Goal: Communication & Community: Answer question/provide support

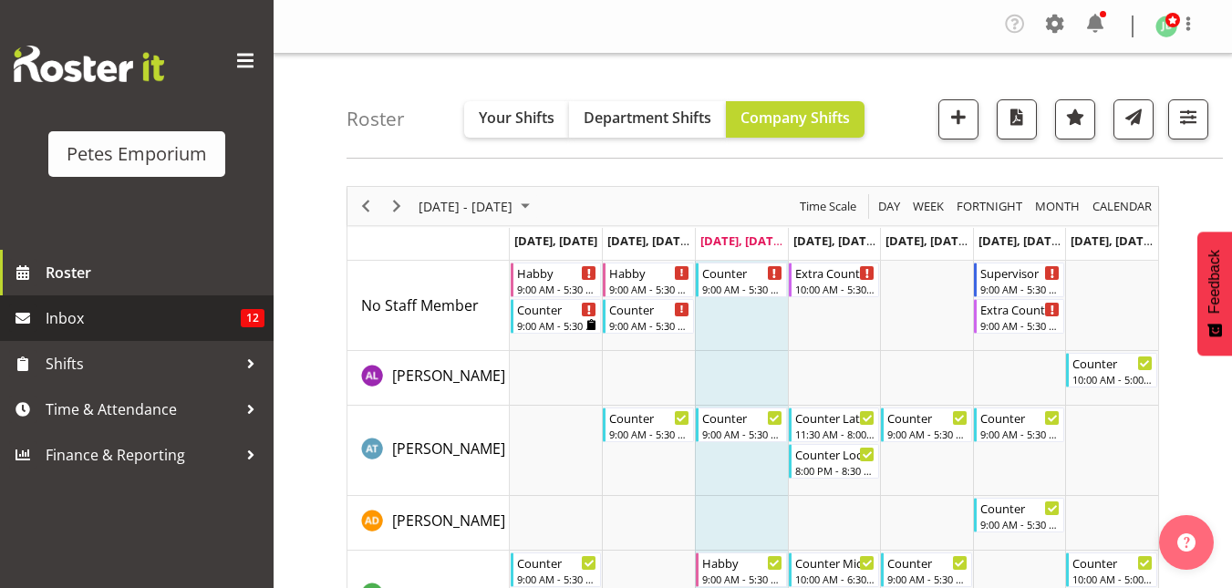
click at [101, 328] on span "Inbox" at bounding box center [143, 318] width 195 height 27
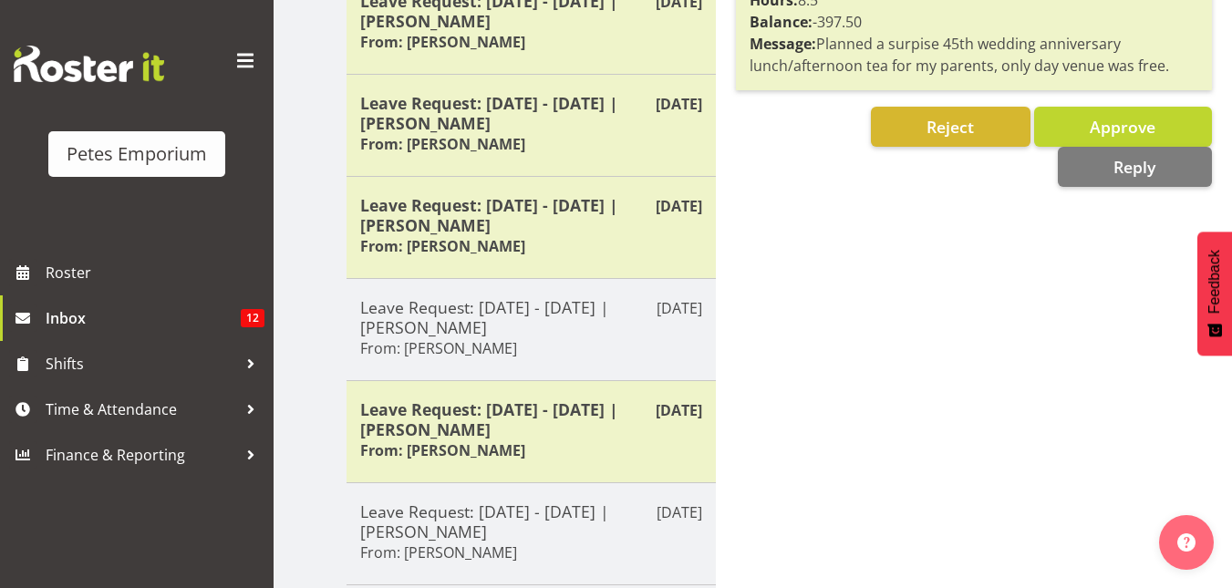
scroll to position [588, 0]
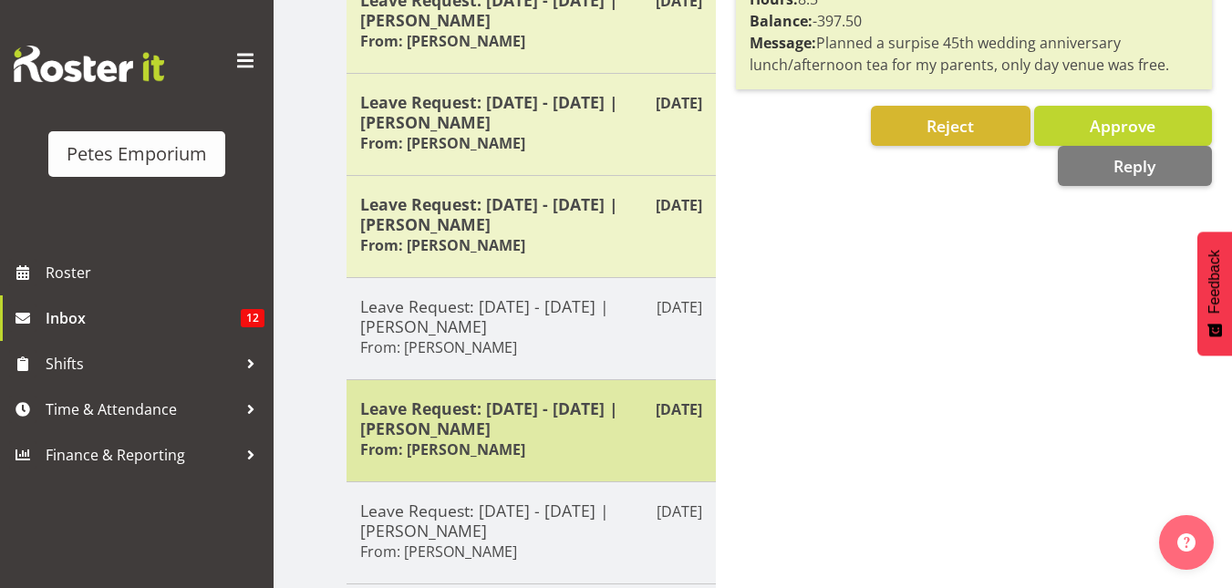
click at [563, 436] on h5 "Leave Request: [DATE] - [DATE] | [PERSON_NAME]" at bounding box center [531, 418] width 342 height 40
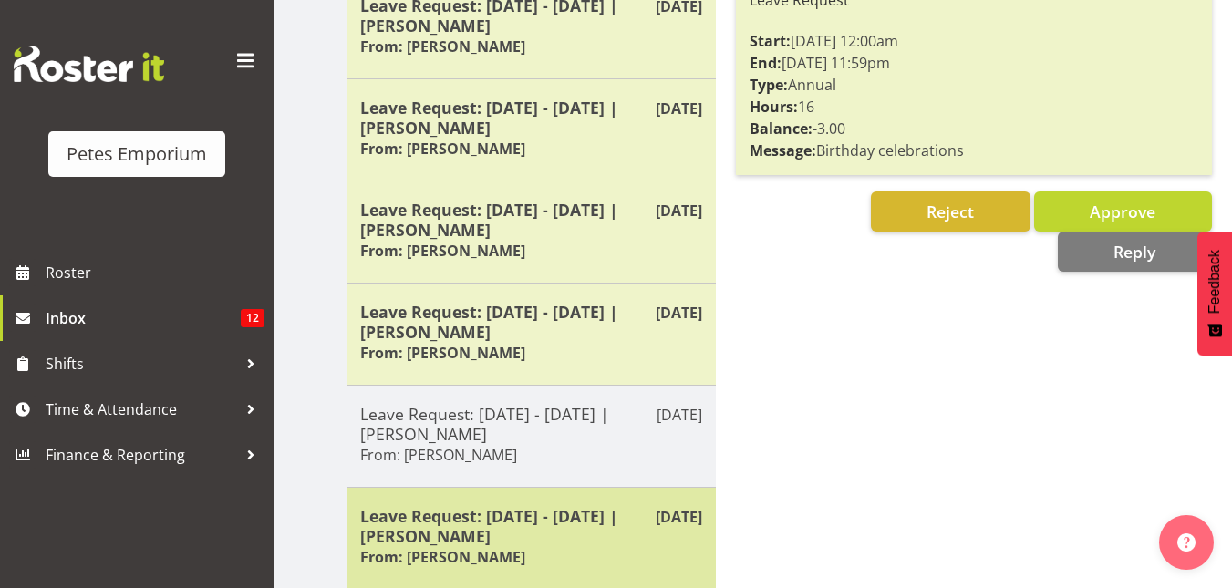
scroll to position [759, 0]
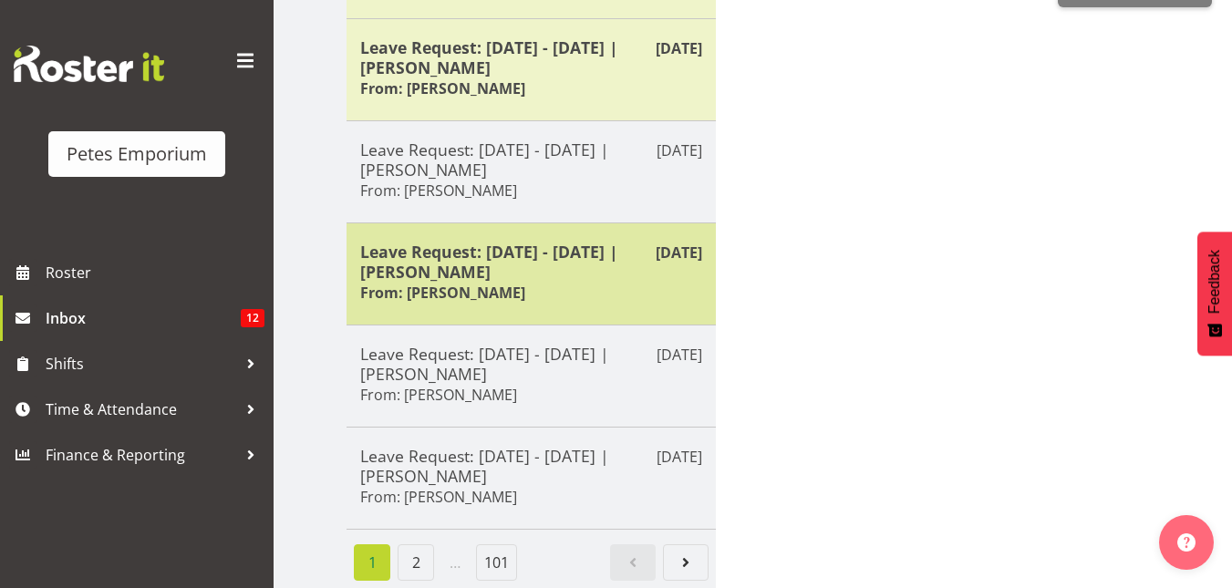
click at [523, 259] on h5 "Leave Request: [DATE] - [DATE] | [PERSON_NAME]" at bounding box center [531, 262] width 342 height 40
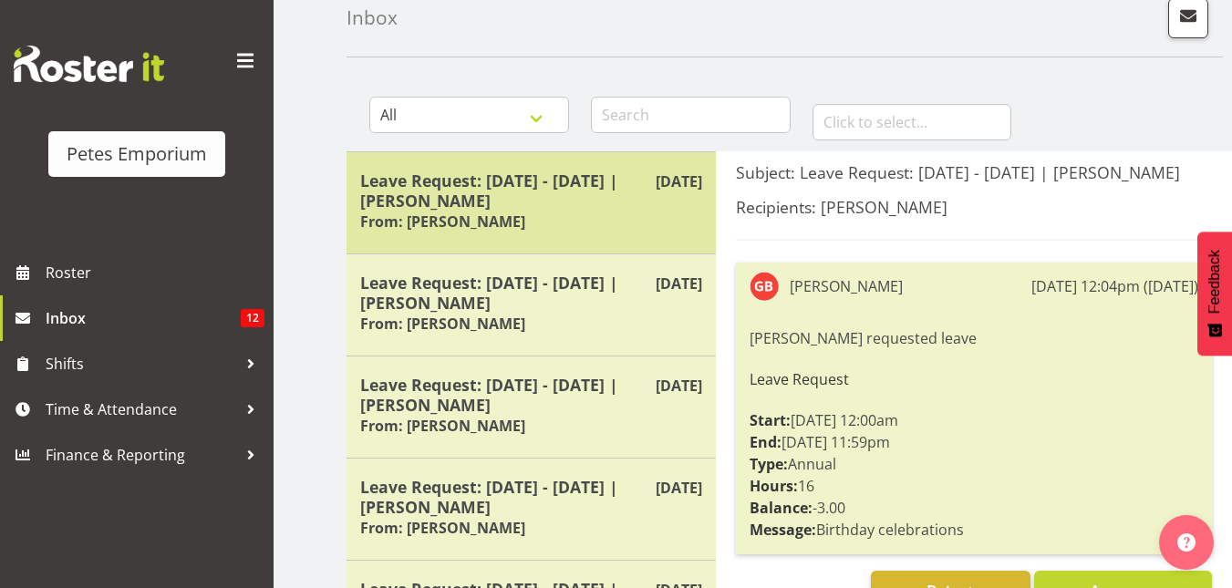
scroll to position [100, 0]
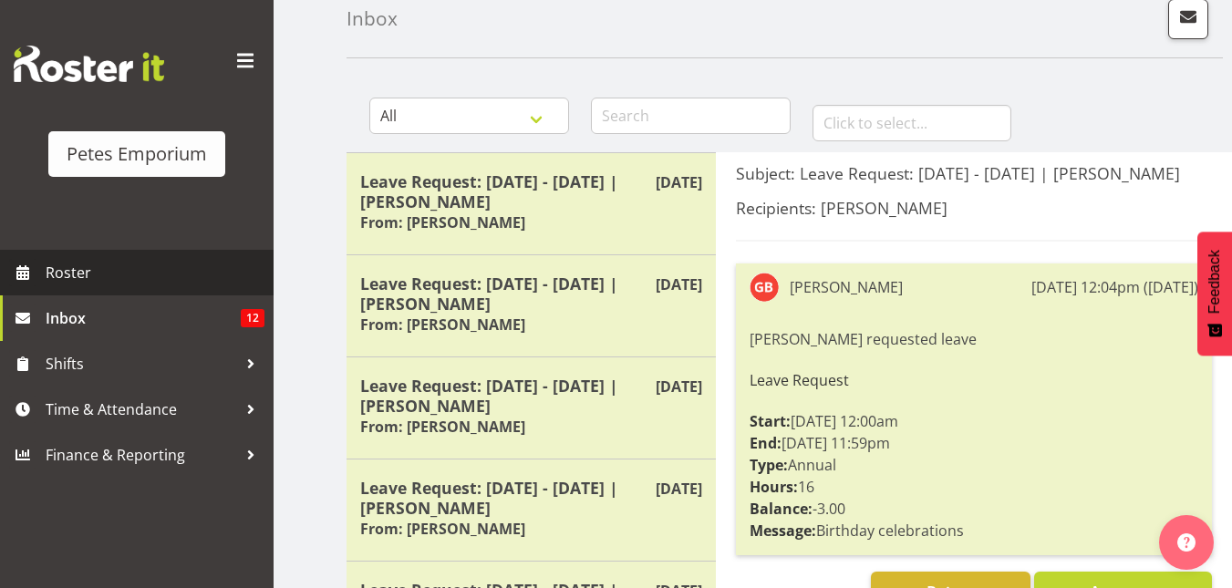
click at [98, 275] on span "Roster" at bounding box center [155, 272] width 219 height 27
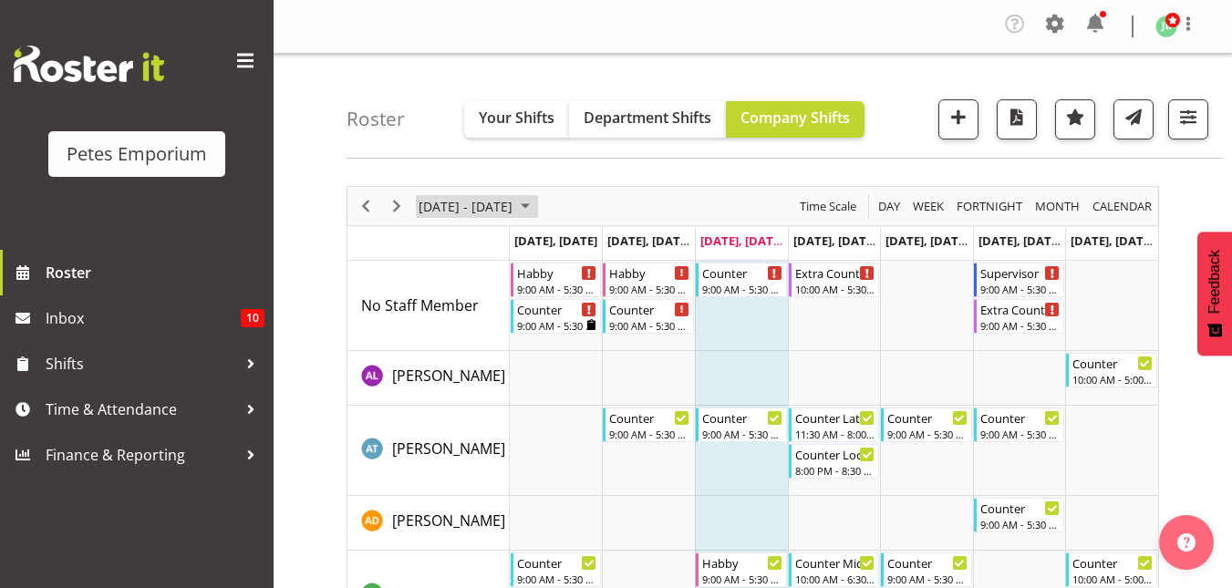
click at [536, 204] on span "September 01 - 07, 2025" at bounding box center [525, 206] width 22 height 23
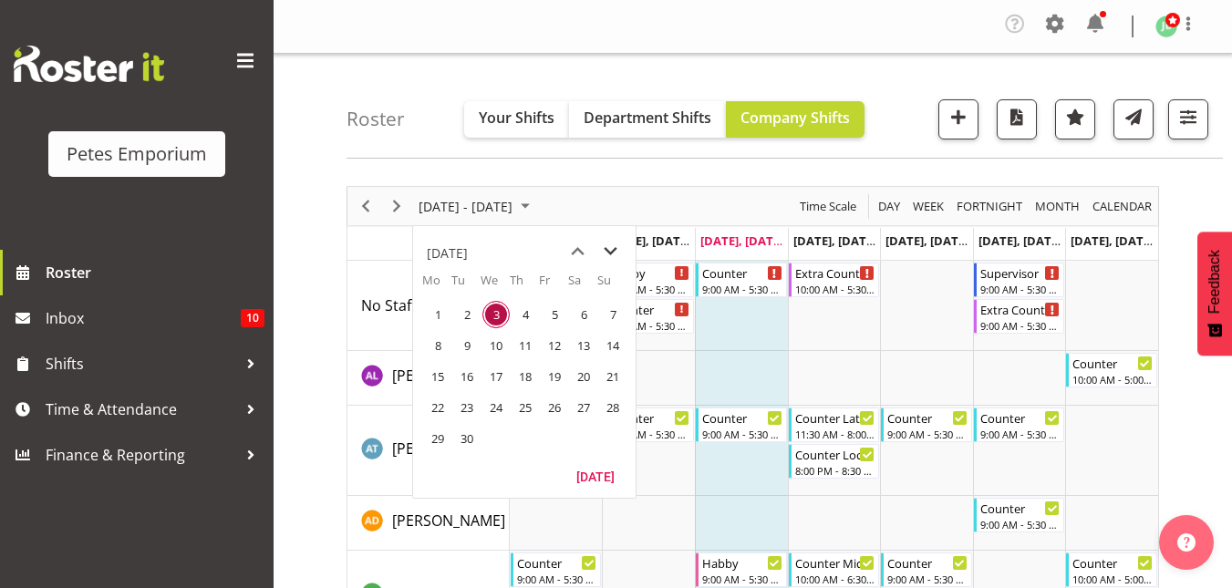
click at [614, 246] on span "next month" at bounding box center [610, 251] width 32 height 33
click at [552, 349] on span "10" at bounding box center [554, 345] width 27 height 27
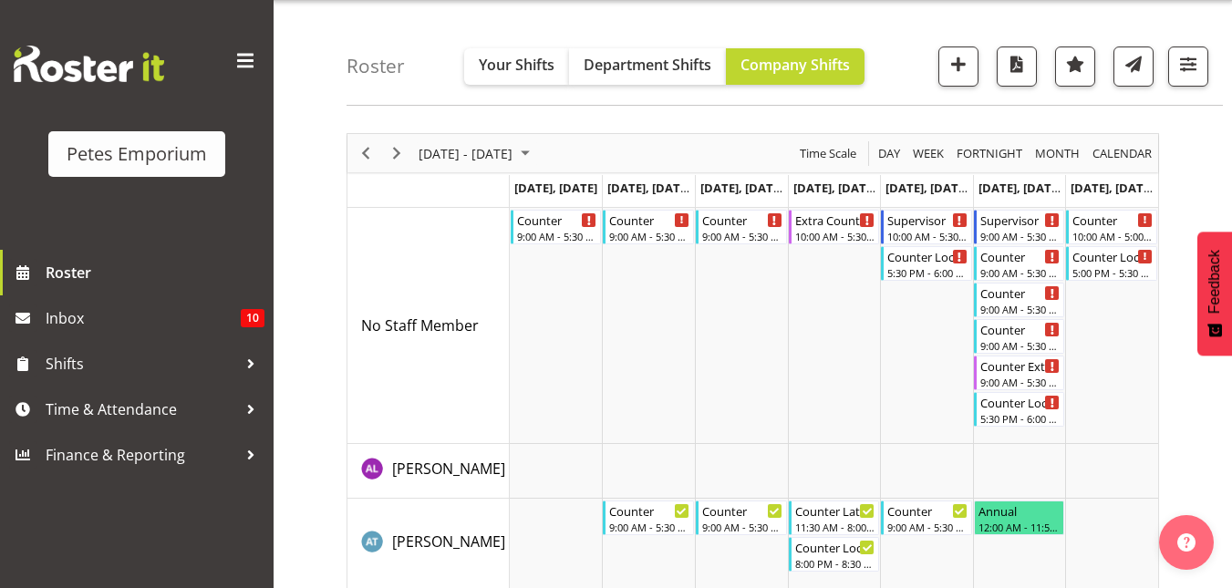
scroll to position [52, 0]
click at [1027, 383] on div "9:00 AM - 5:30 PM" at bounding box center [1020, 382] width 81 height 15
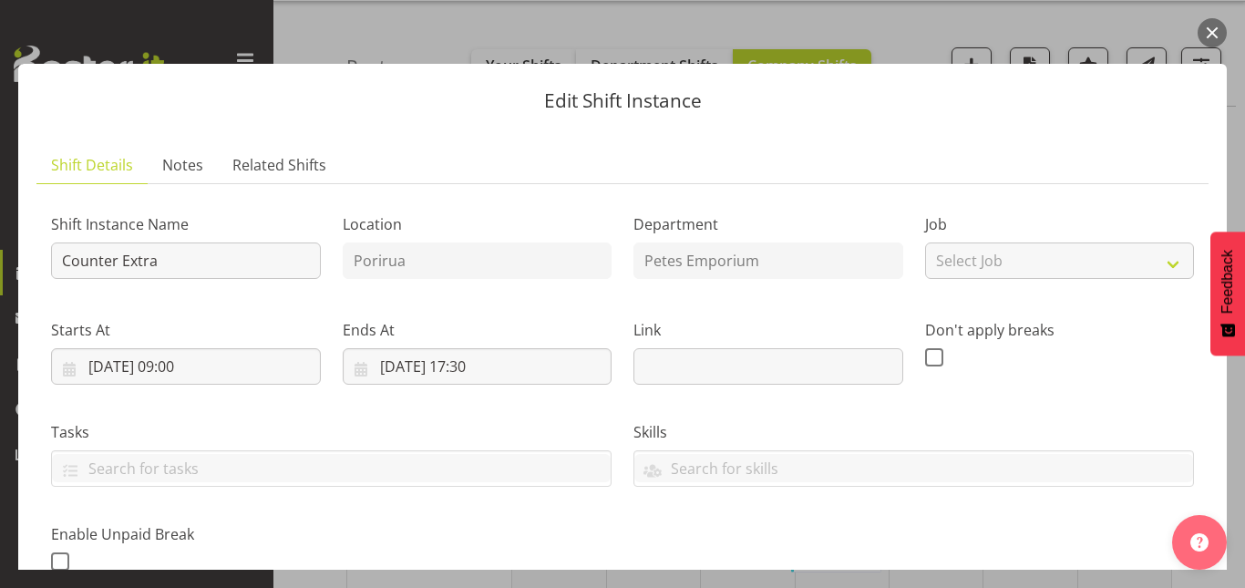
click at [1219, 28] on button "button" at bounding box center [1212, 32] width 29 height 29
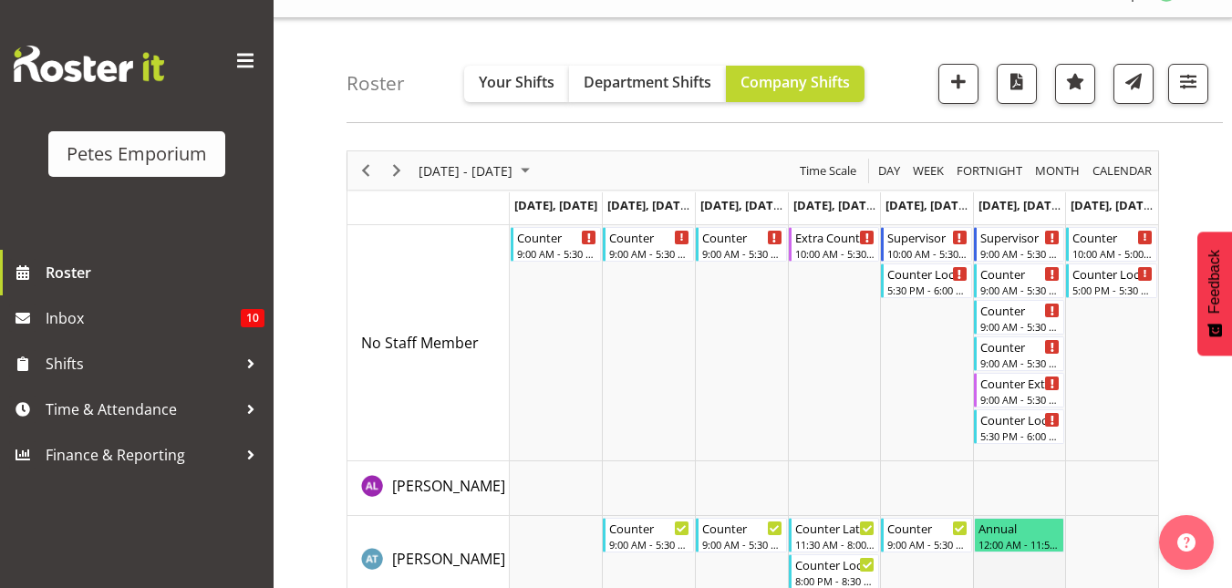
scroll to position [0, 0]
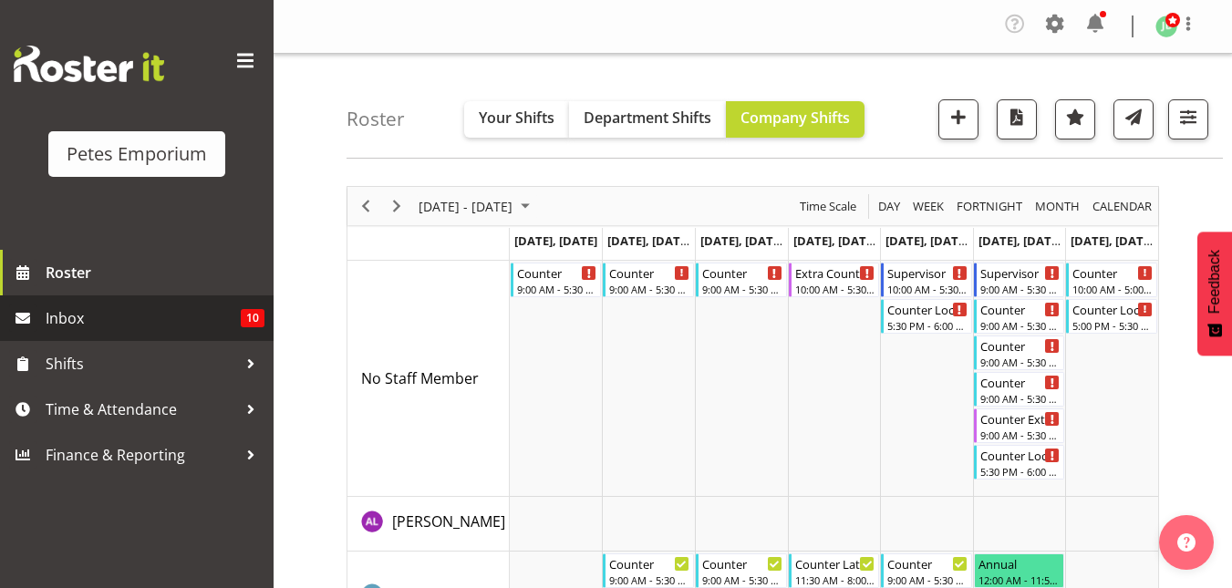
click at [101, 315] on span "Inbox" at bounding box center [143, 318] width 195 height 27
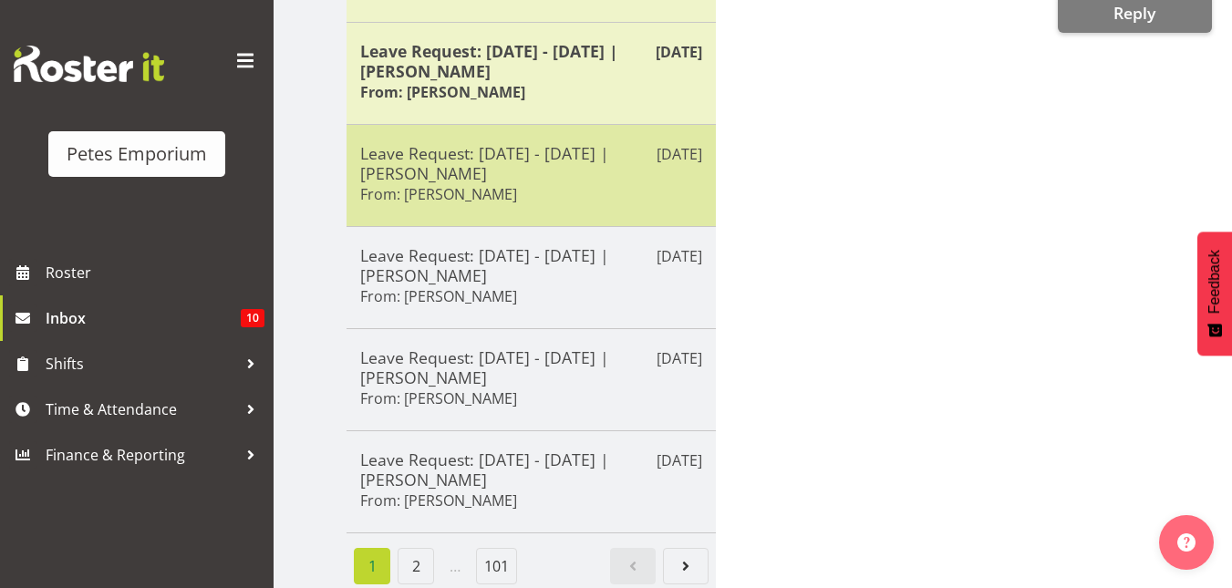
scroll to position [759, 0]
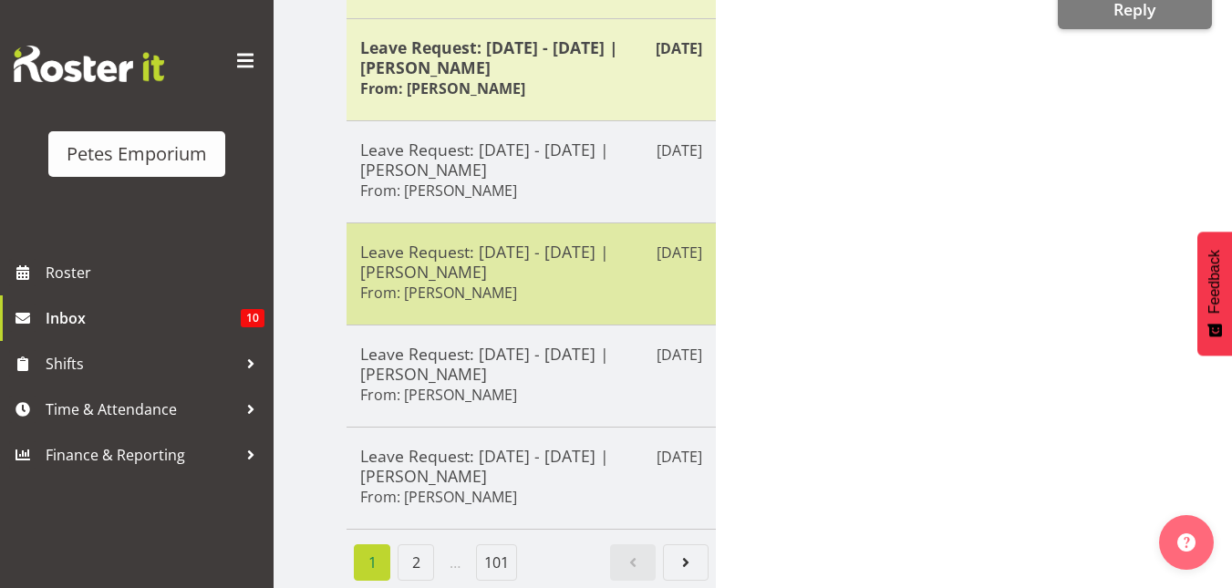
click at [506, 242] on h5 "Leave Request: [DATE] - [DATE] | [PERSON_NAME]" at bounding box center [531, 262] width 342 height 40
click at [561, 259] on h5 "Leave Request: [DATE] - [DATE] | [PERSON_NAME]" at bounding box center [531, 262] width 342 height 40
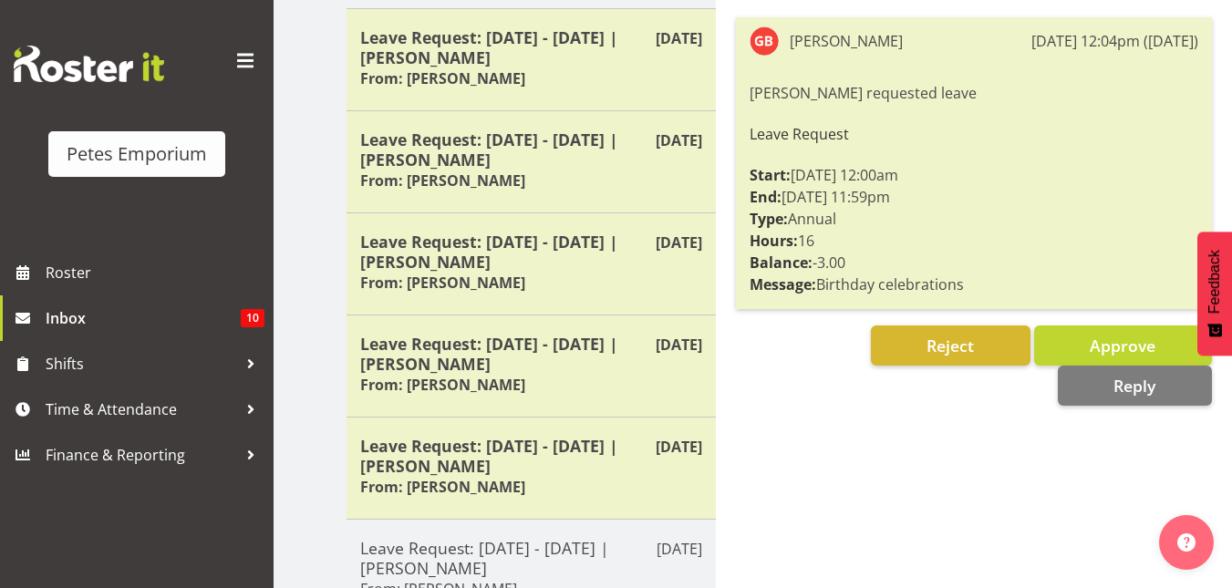
scroll to position [346, 0]
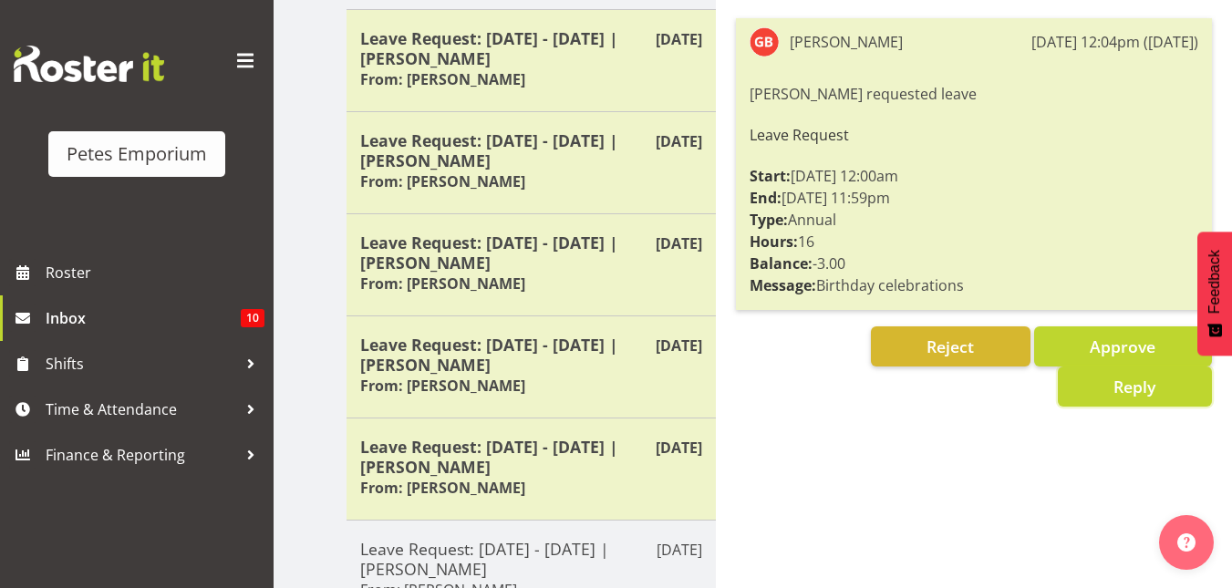
click at [1119, 389] on span "Reply" at bounding box center [1134, 387] width 42 height 22
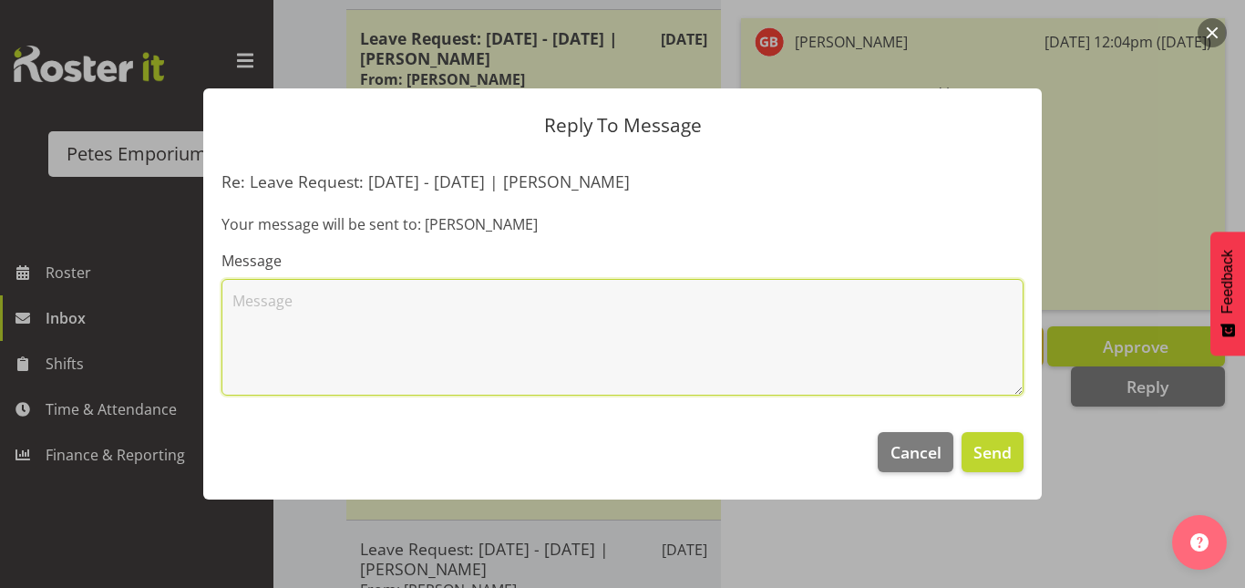
click at [300, 315] on textarea at bounding box center [623, 337] width 802 height 117
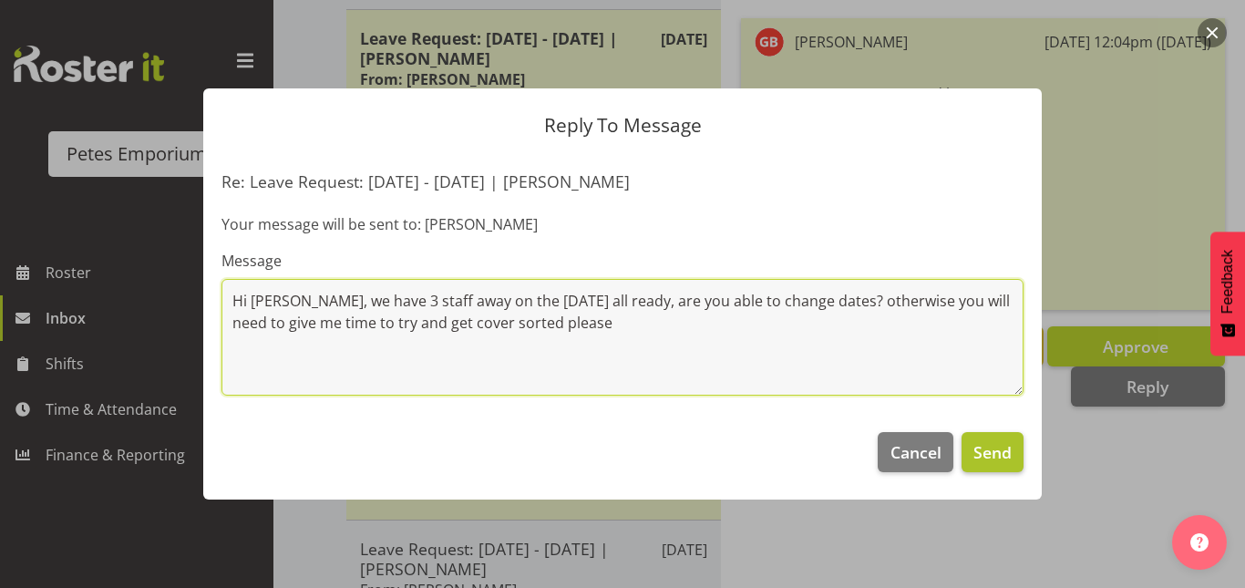
type textarea "Hi Gilly, we have 3 staff away on the Saturday all ready, are you able to chang…"
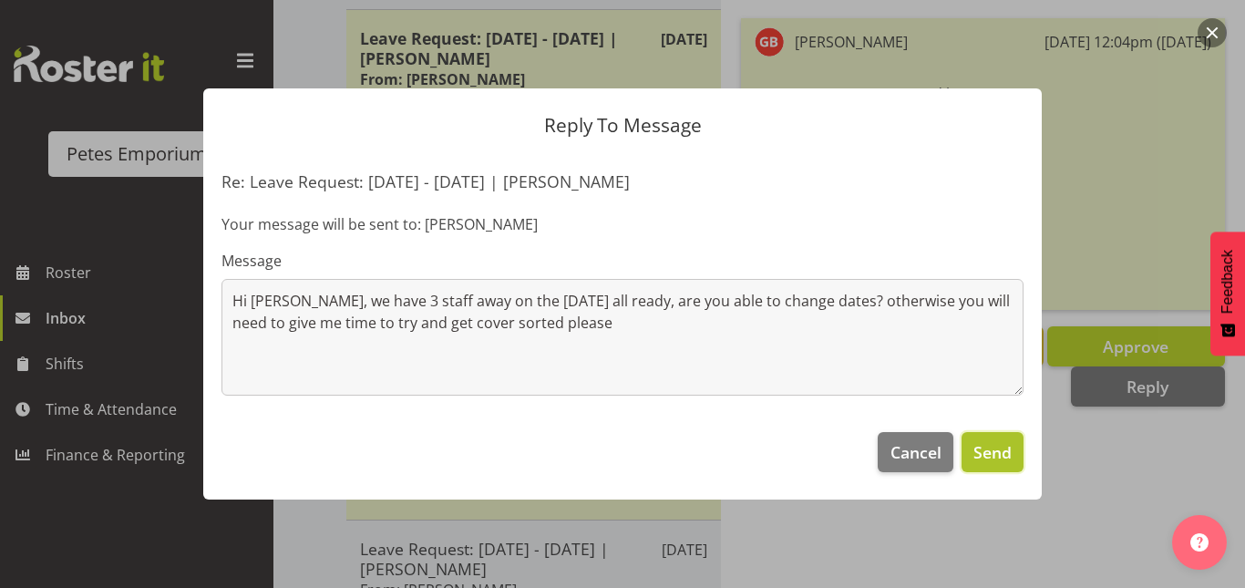
click at [992, 450] on span "Send" at bounding box center [993, 452] width 38 height 24
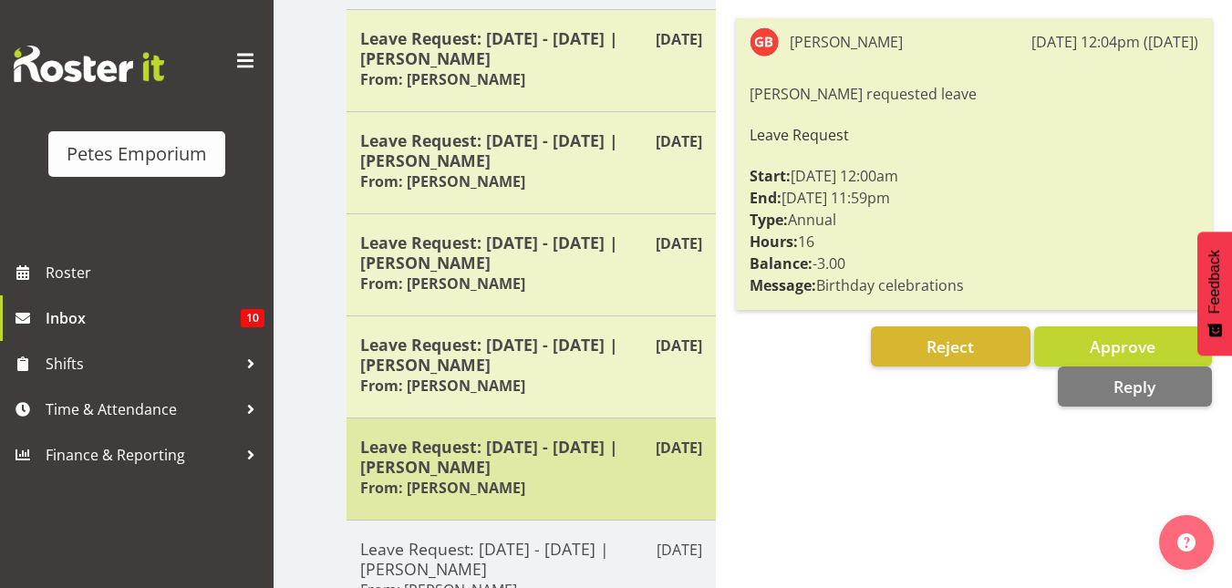
click at [576, 465] on h5 "Leave Request: 05/09/25 - 05/09/25 | Helena Tomlin" at bounding box center [531, 457] width 342 height 40
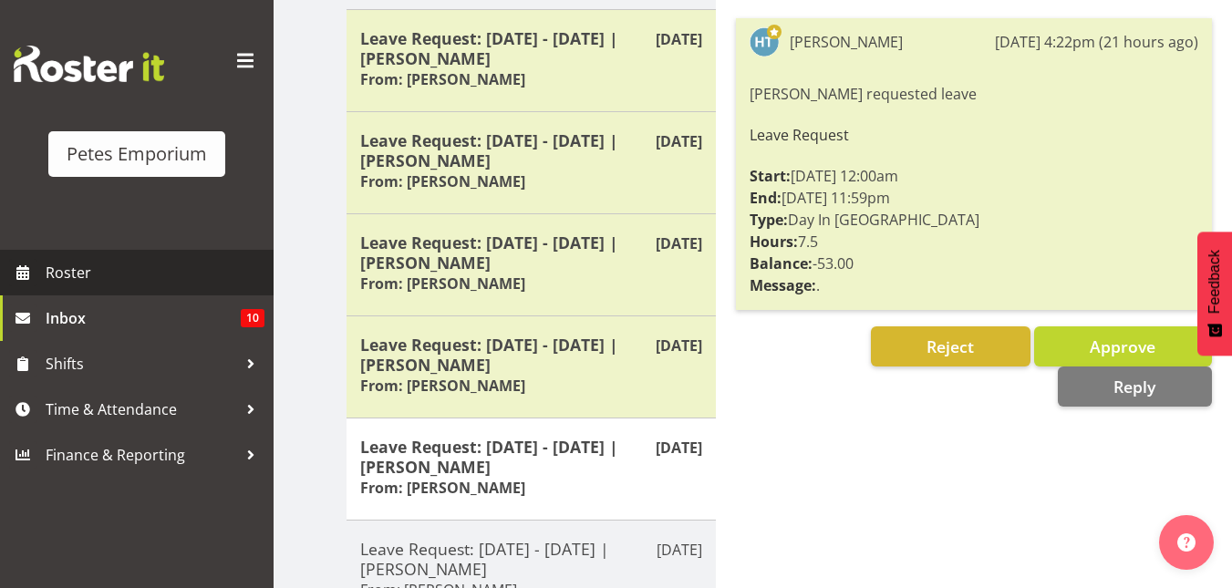
click at [111, 265] on span "Roster" at bounding box center [155, 272] width 219 height 27
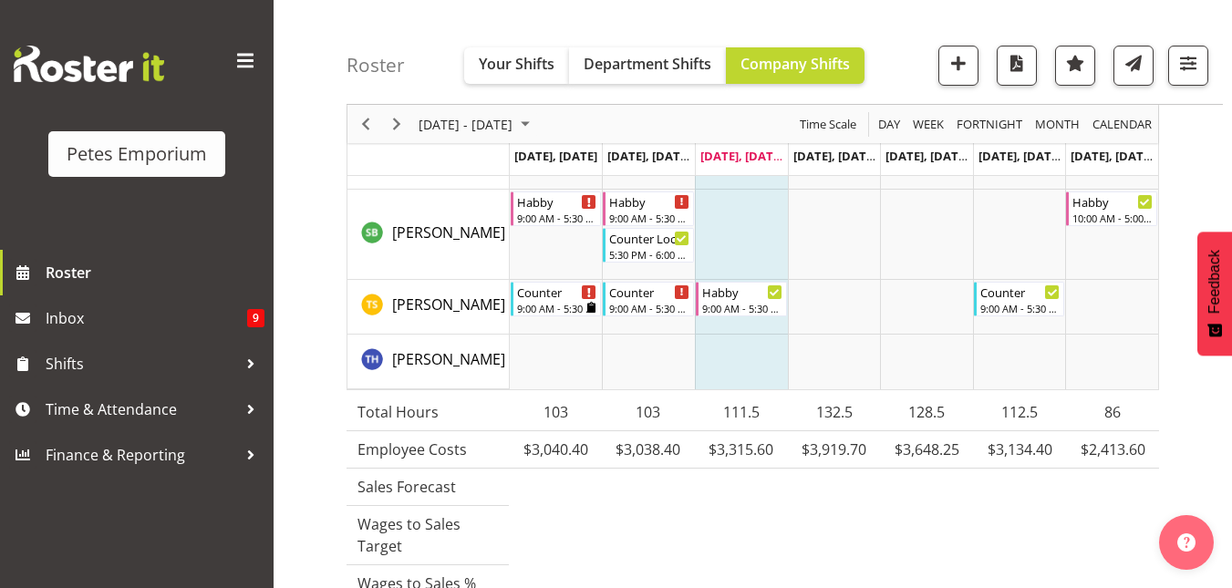
scroll to position [2402, 0]
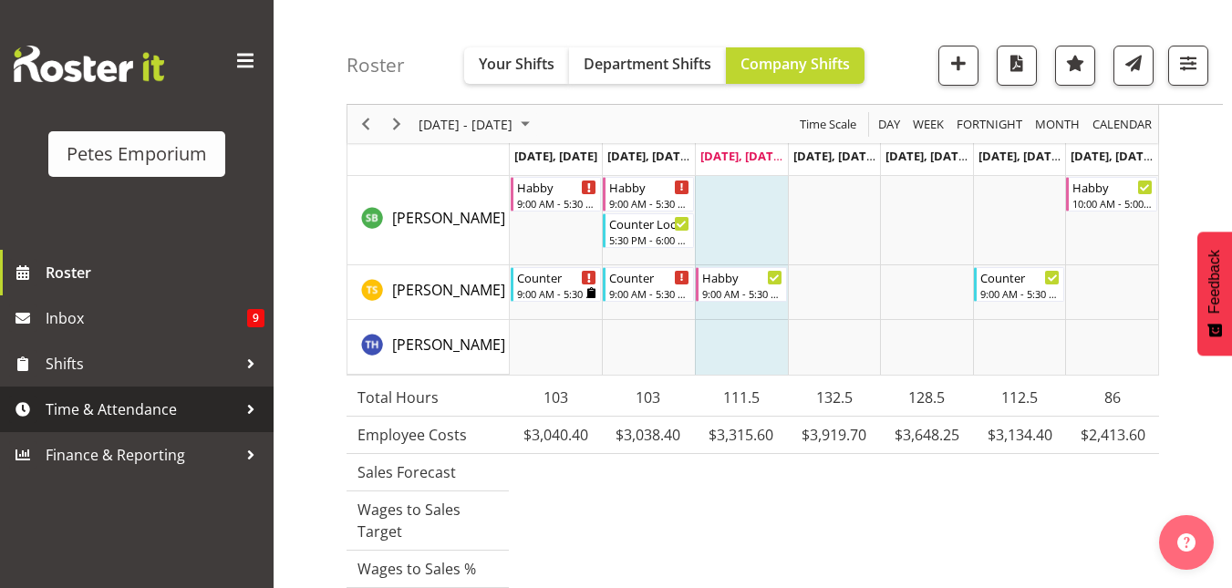
click at [93, 414] on span "Time & Attendance" at bounding box center [141, 409] width 191 height 27
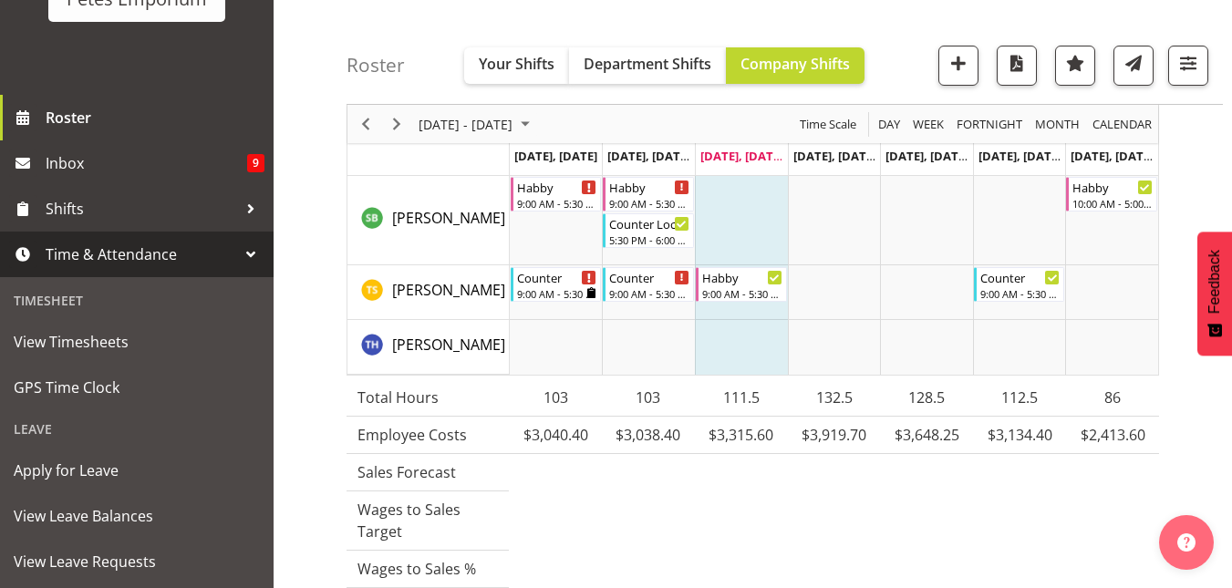
scroll to position [247, 0]
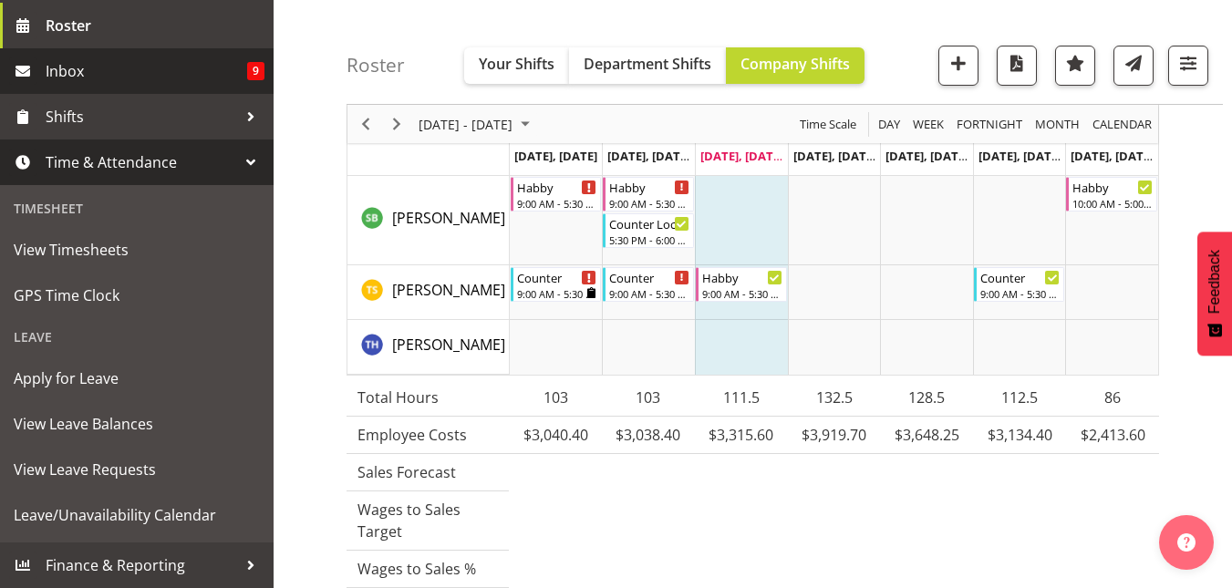
click at [71, 77] on span "Inbox" at bounding box center [146, 70] width 201 height 27
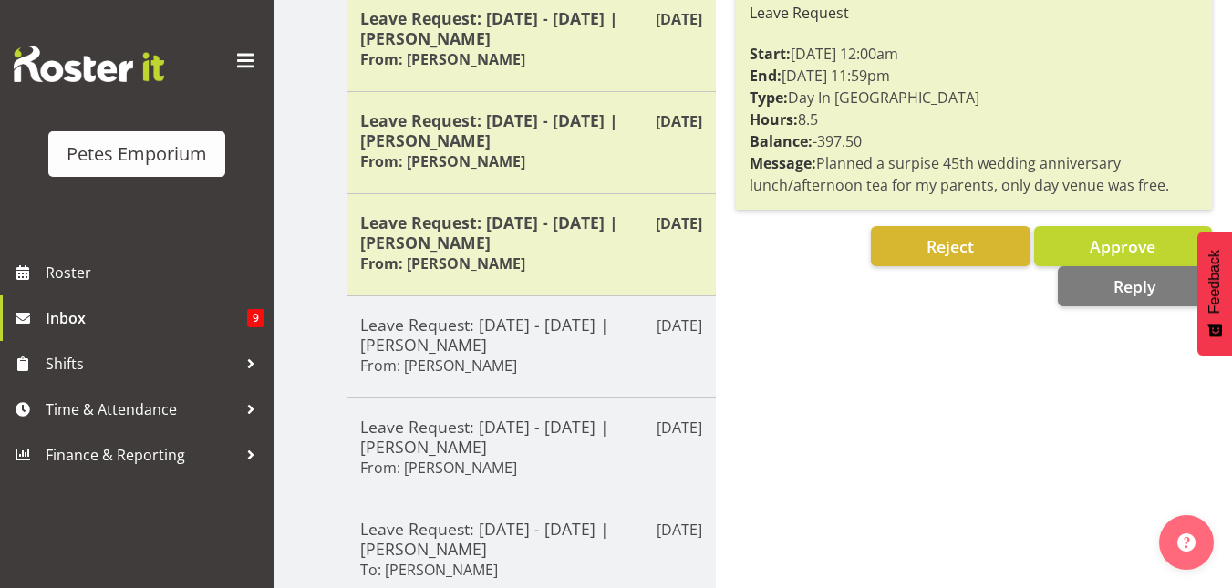
scroll to position [469, 0]
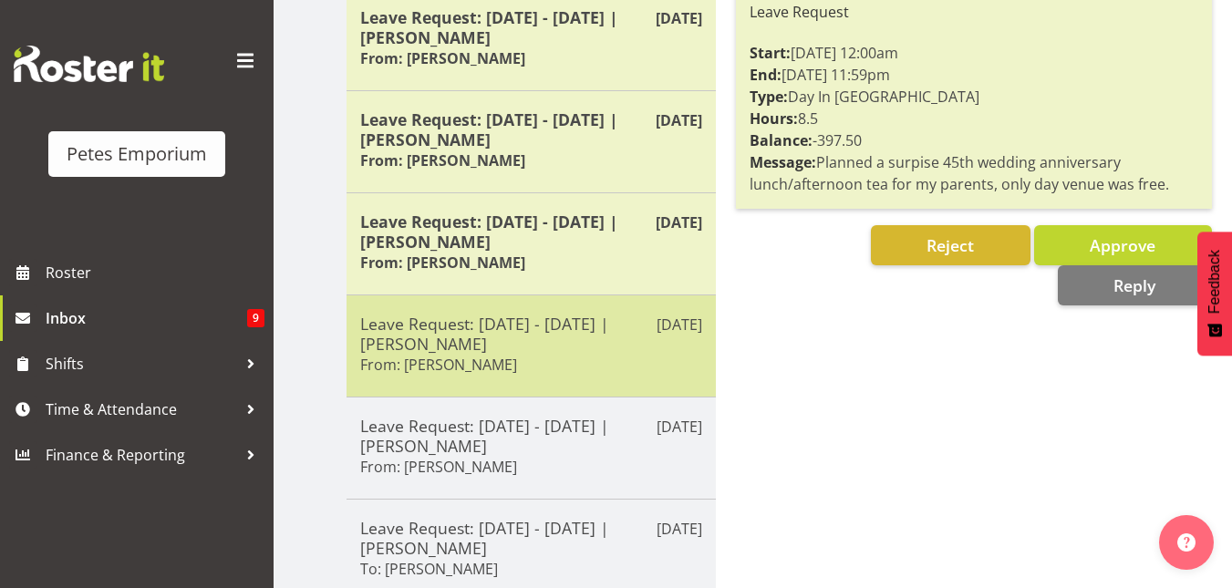
click at [508, 365] on div "Leave Request: 05/09/25 - 05/09/25 | Helena Tomlin From: Helena Tomlin" at bounding box center [531, 346] width 342 height 65
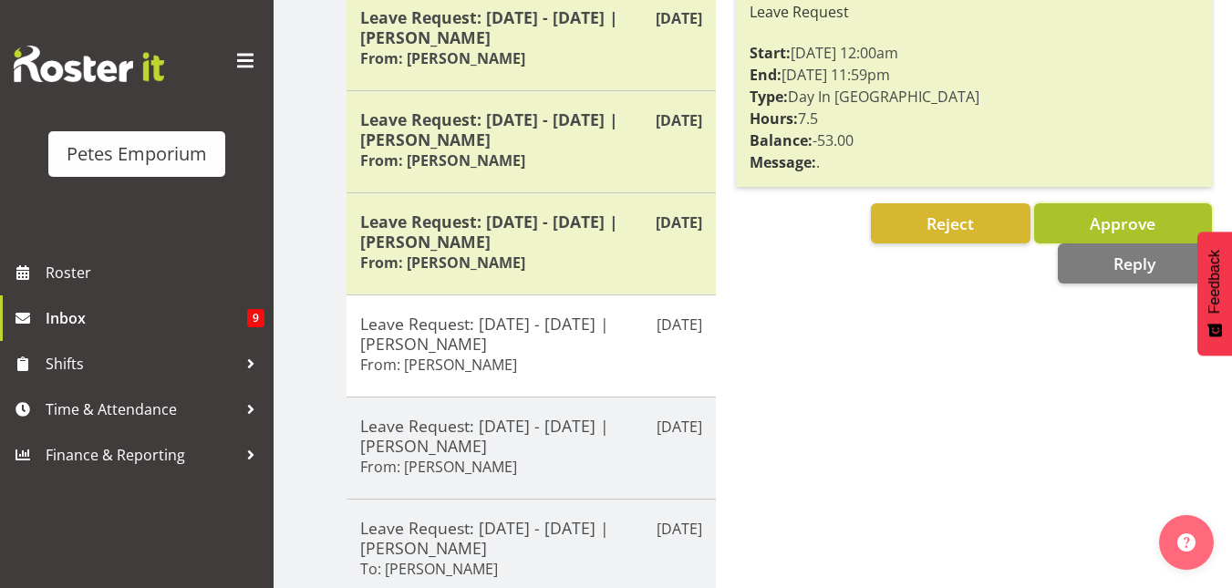
click at [1095, 216] on span "Approve" at bounding box center [1122, 223] width 66 height 22
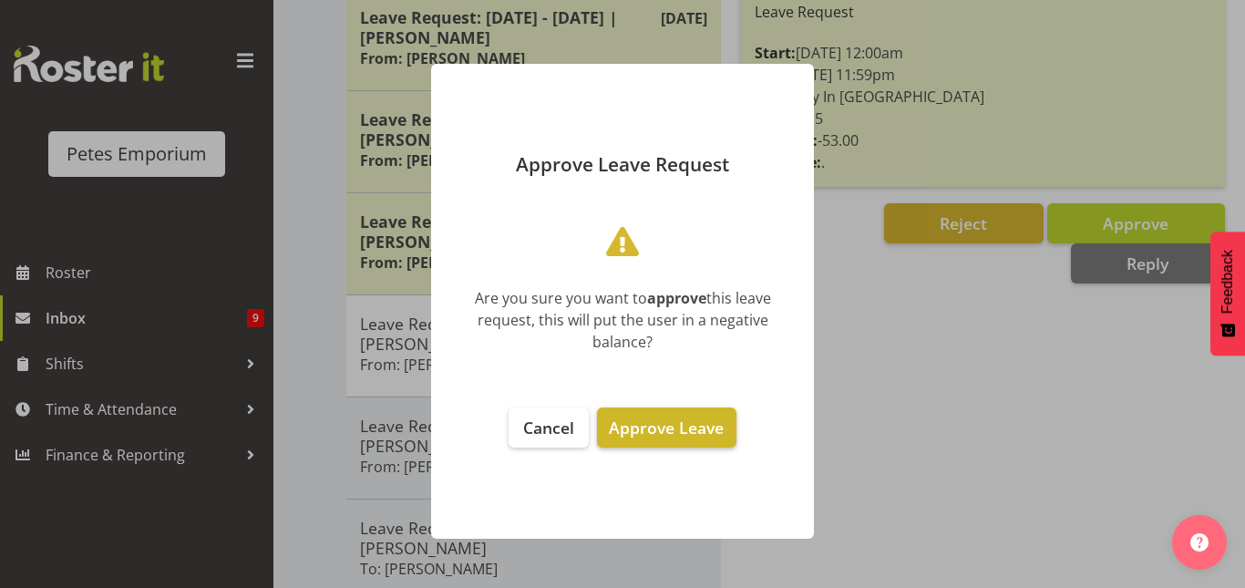
click at [673, 428] on span "Approve Leave" at bounding box center [666, 428] width 115 height 22
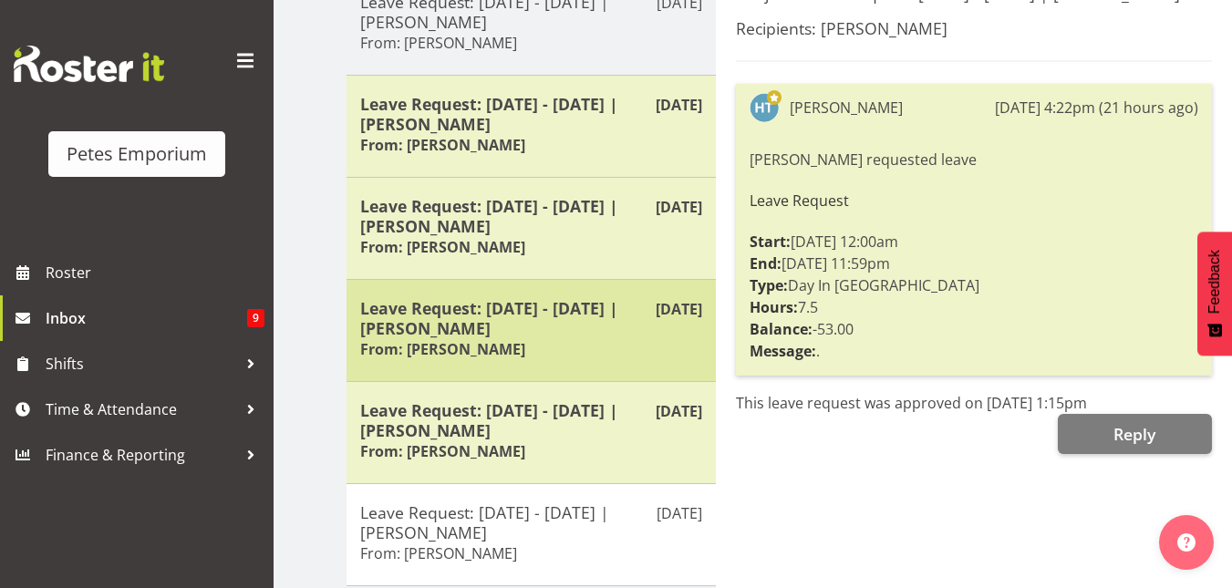
scroll to position [279, 0]
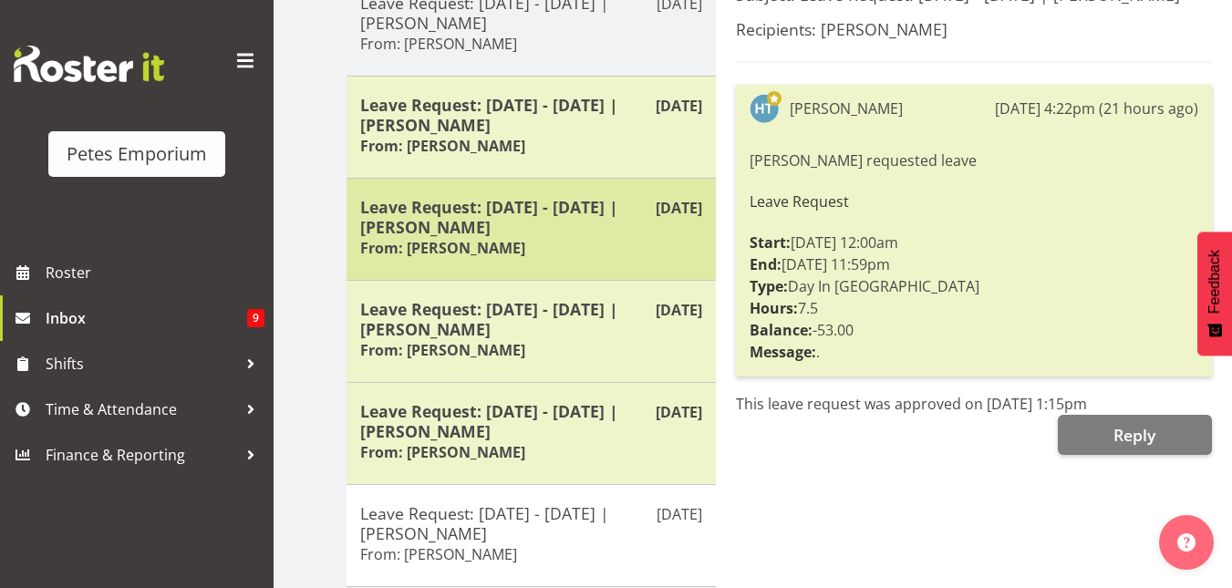
click at [499, 215] on h5 "Leave Request: 23/12/25 - 28/12/25 | Emma Croft" at bounding box center [531, 217] width 342 height 40
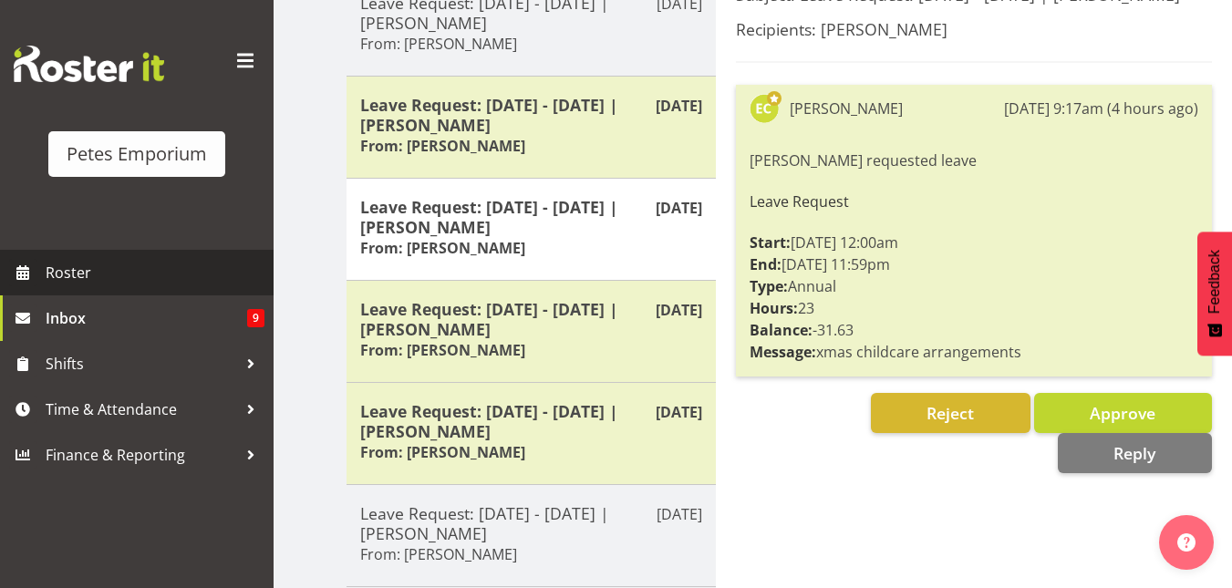
click at [70, 274] on span "Roster" at bounding box center [155, 272] width 219 height 27
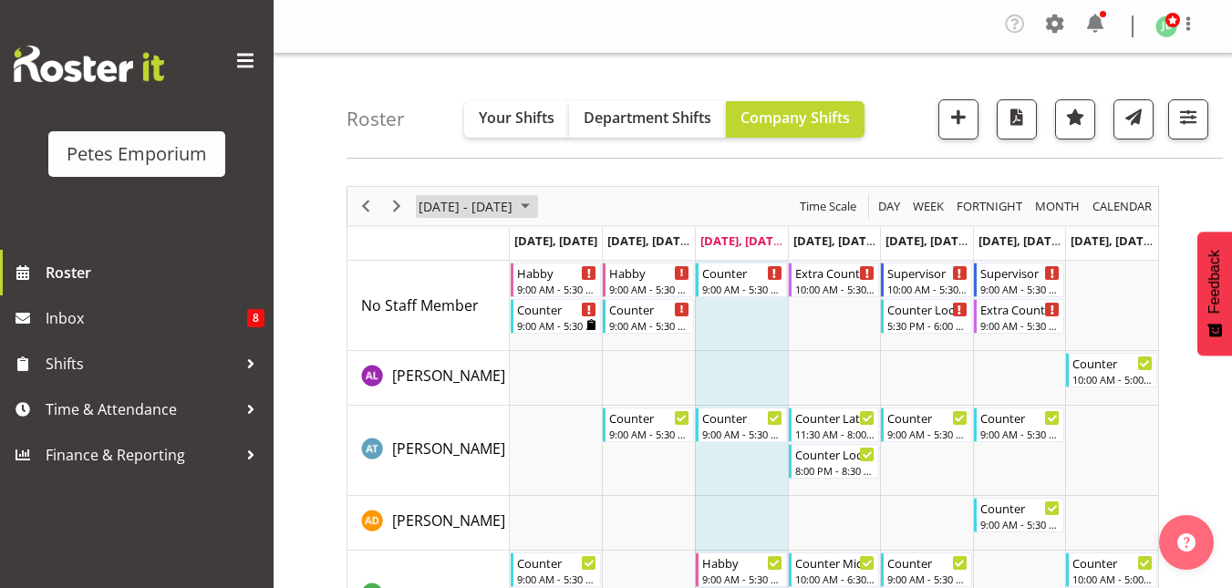
click at [536, 212] on span "September 01 - 07, 2025" at bounding box center [525, 206] width 22 height 23
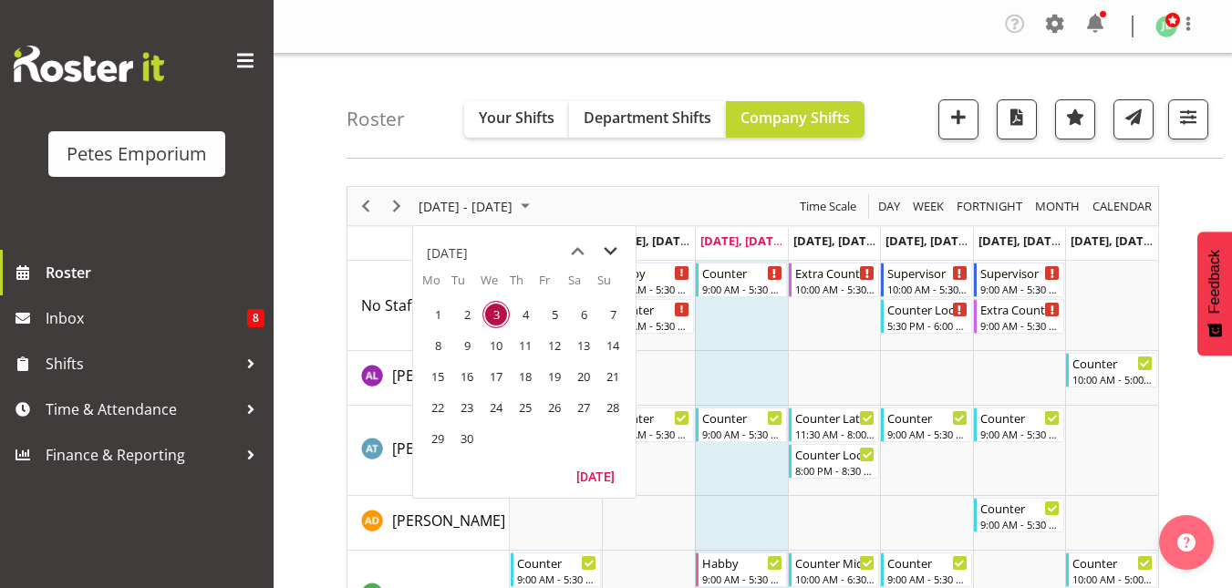
click at [606, 253] on span "next month" at bounding box center [610, 251] width 32 height 33
click at [474, 409] on span "23" at bounding box center [466, 407] width 27 height 27
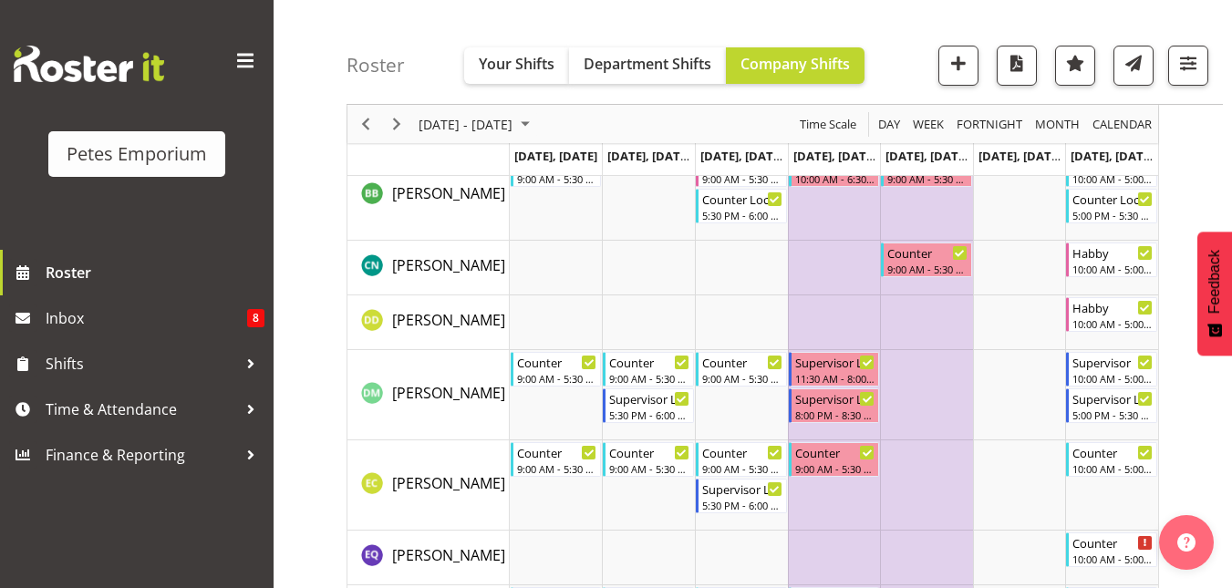
scroll to position [401, 0]
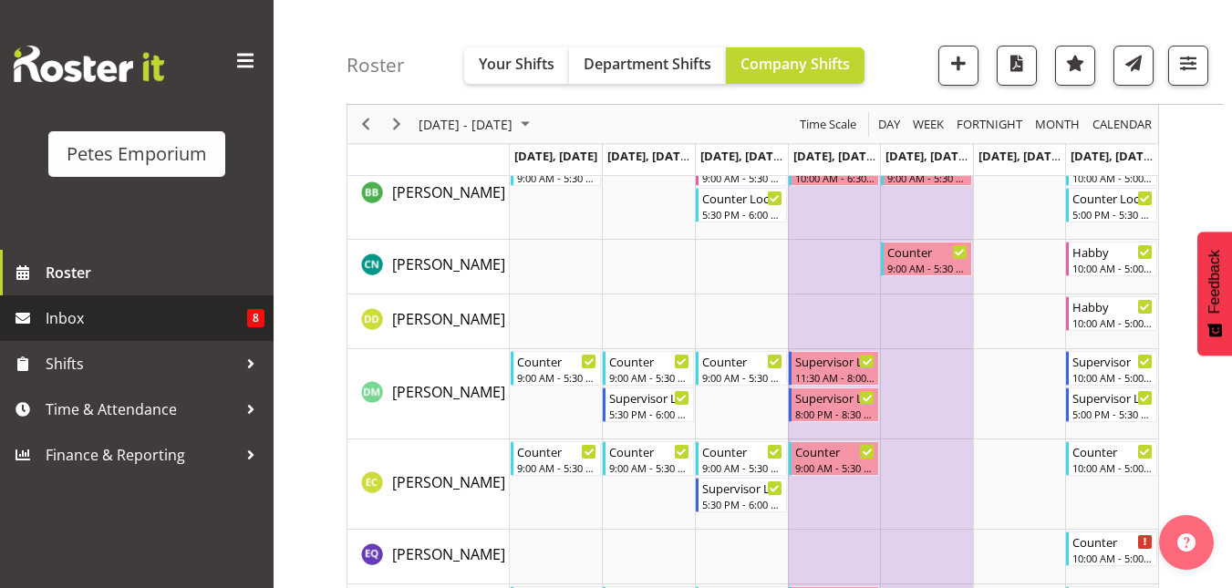
click at [67, 317] on span "Inbox" at bounding box center [146, 318] width 201 height 27
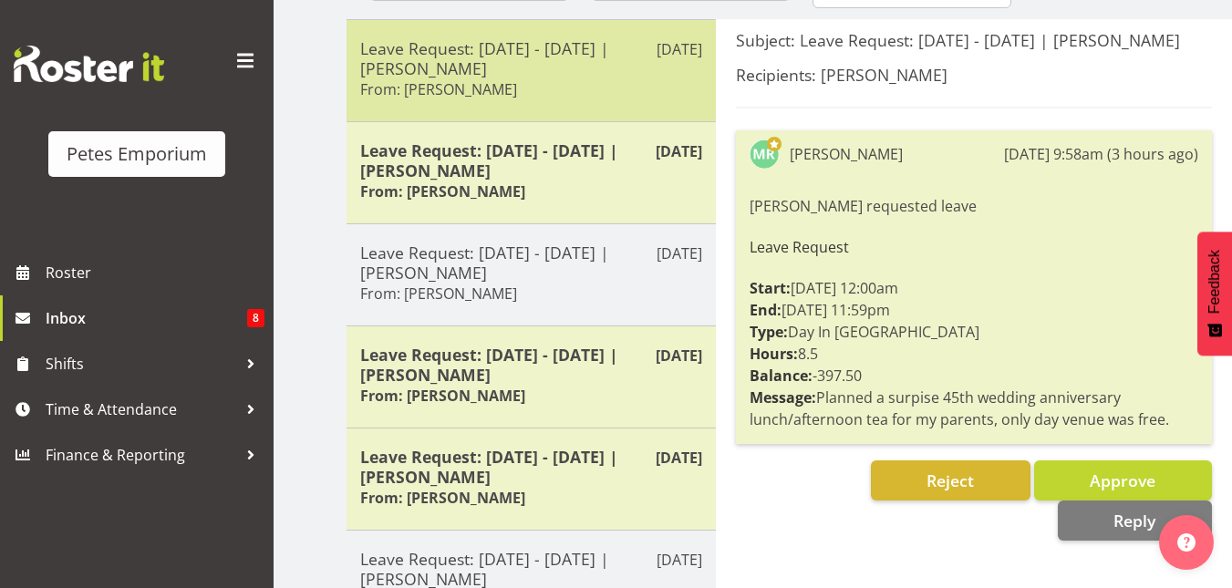
scroll to position [234, 0]
click at [518, 54] on h5 "Leave Request: [DATE] - [DATE] | [PERSON_NAME]" at bounding box center [531, 57] width 342 height 40
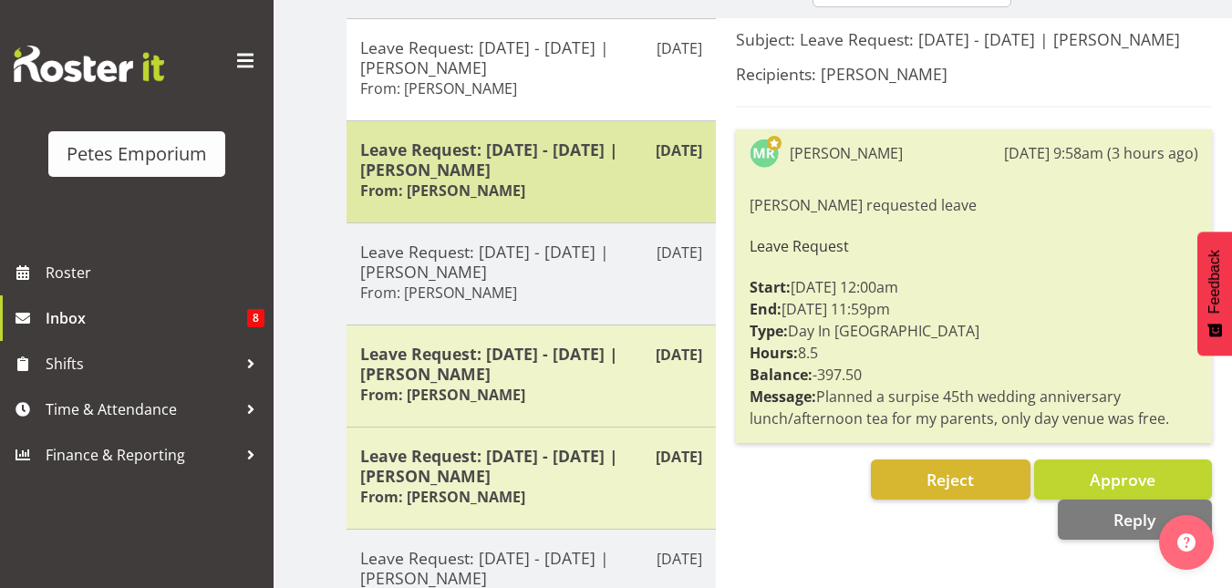
click at [470, 164] on h5 "Leave Request: [DATE] - [DATE] | [PERSON_NAME]" at bounding box center [531, 159] width 342 height 40
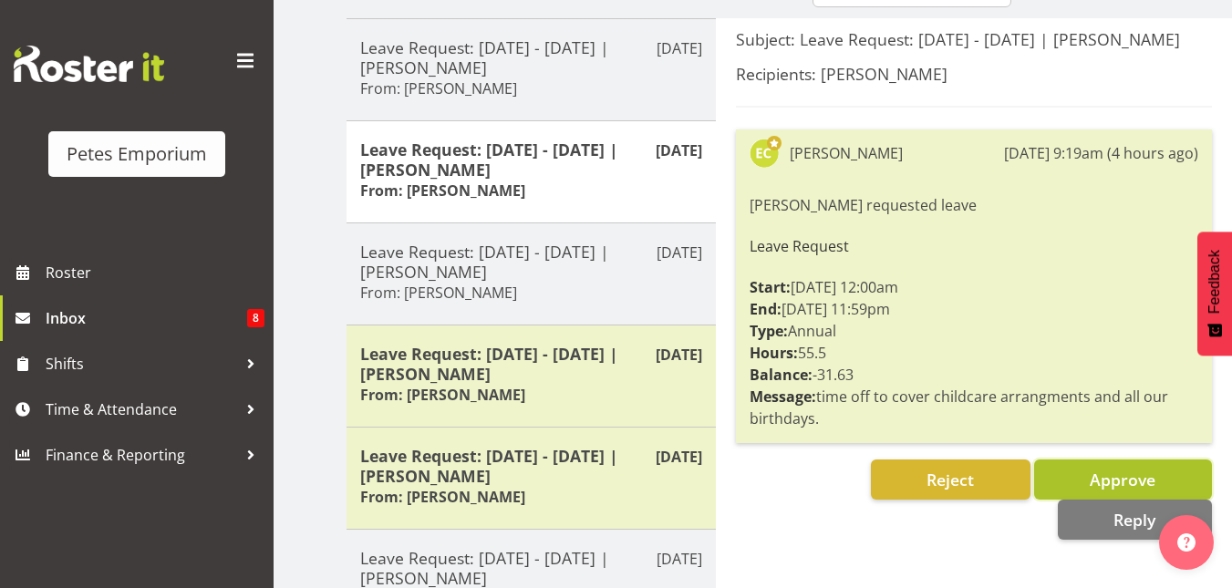
click at [1122, 471] on span "Approve" at bounding box center [1122, 480] width 66 height 22
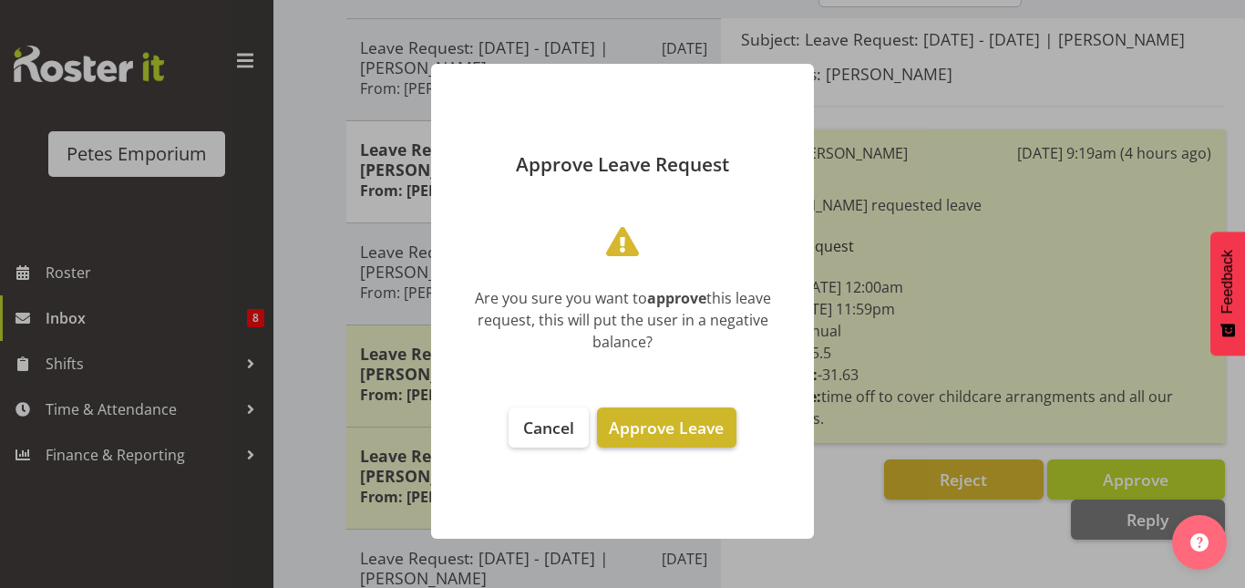
click at [687, 428] on span "Approve Leave" at bounding box center [666, 428] width 115 height 22
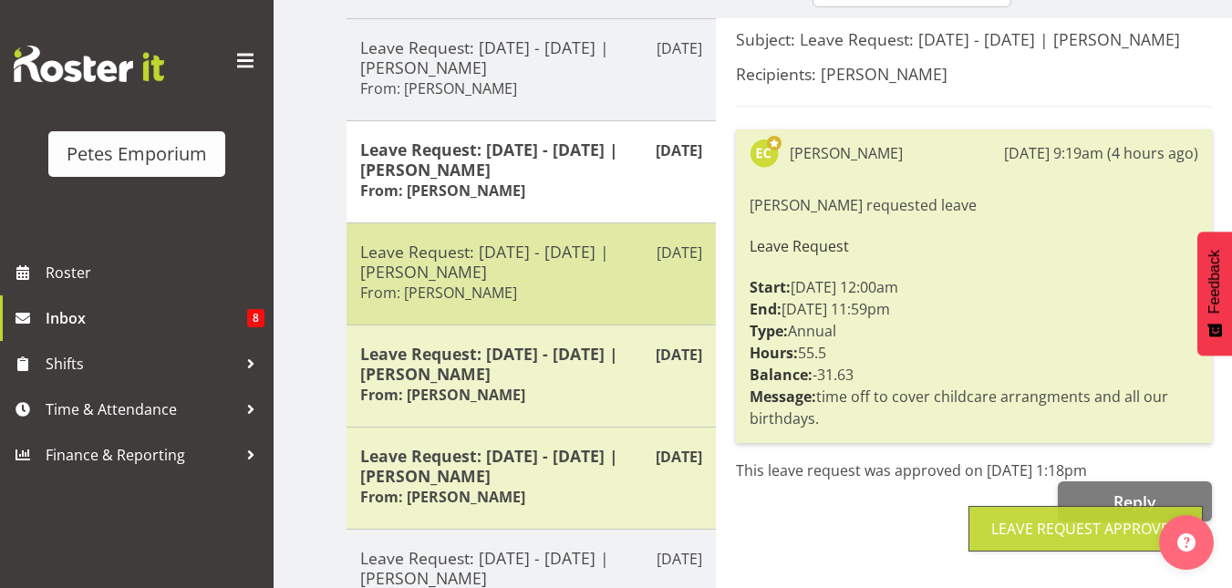
click at [532, 250] on h5 "Leave Request: [DATE] - [DATE] | [PERSON_NAME]" at bounding box center [531, 262] width 342 height 40
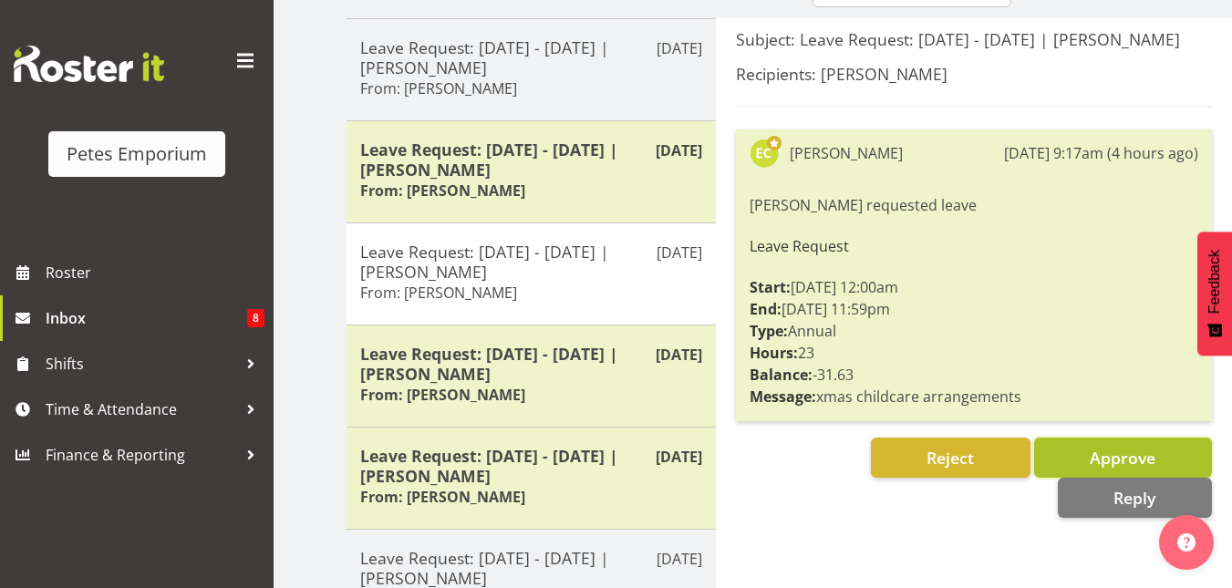
click at [1108, 447] on span "Approve" at bounding box center [1122, 458] width 66 height 22
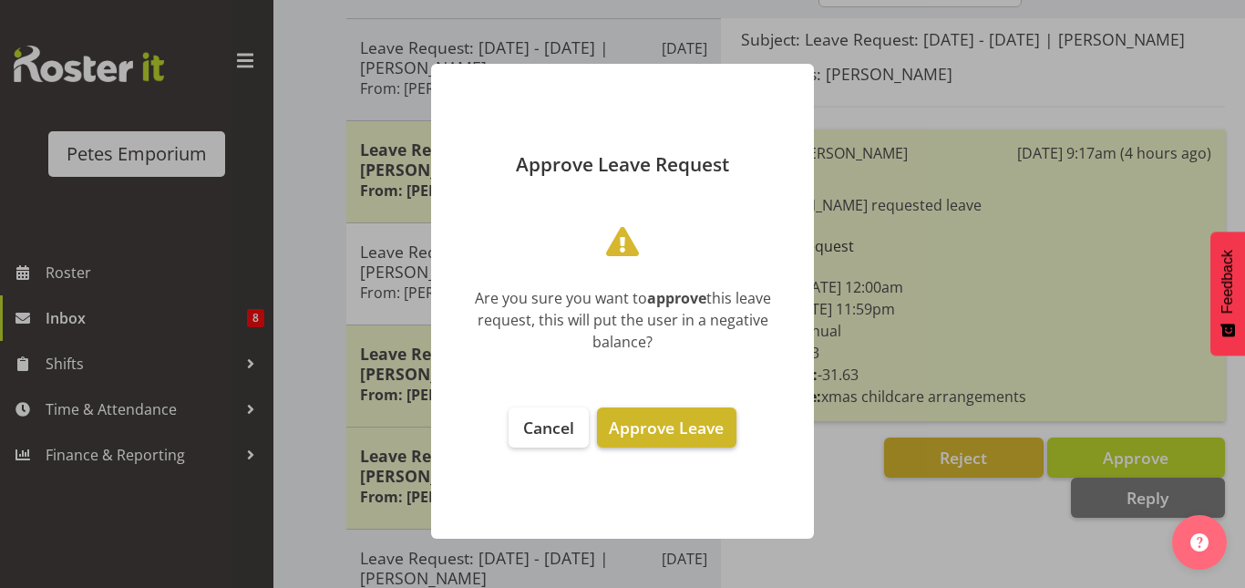
click at [656, 429] on span "Approve Leave" at bounding box center [666, 428] width 115 height 22
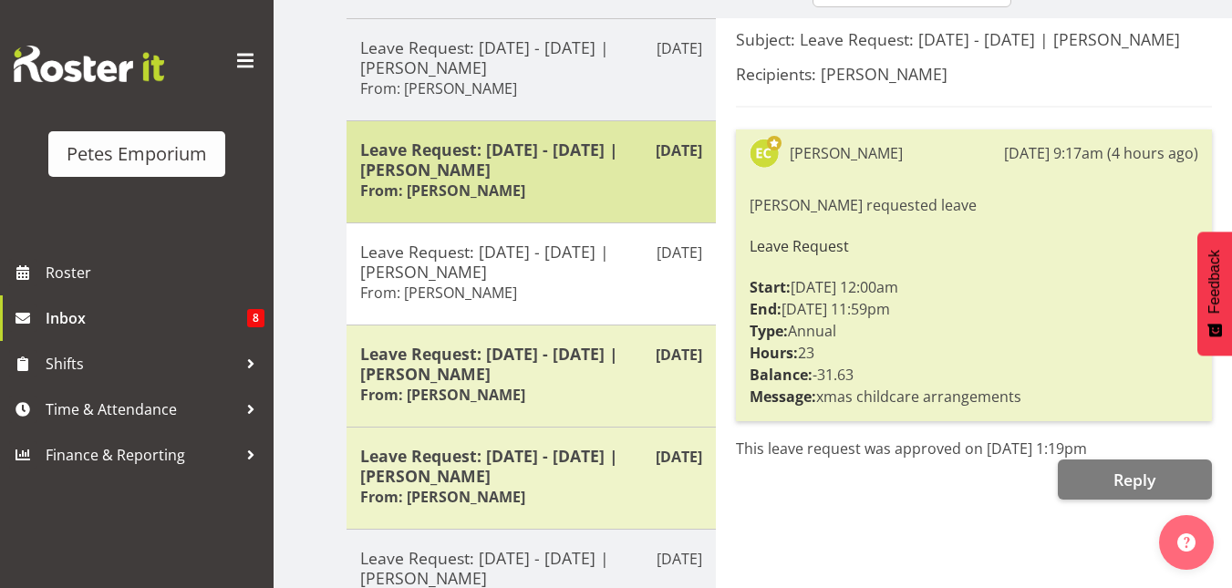
click at [563, 146] on h5 "Leave Request: [DATE] - [DATE] | [PERSON_NAME]" at bounding box center [531, 159] width 342 height 40
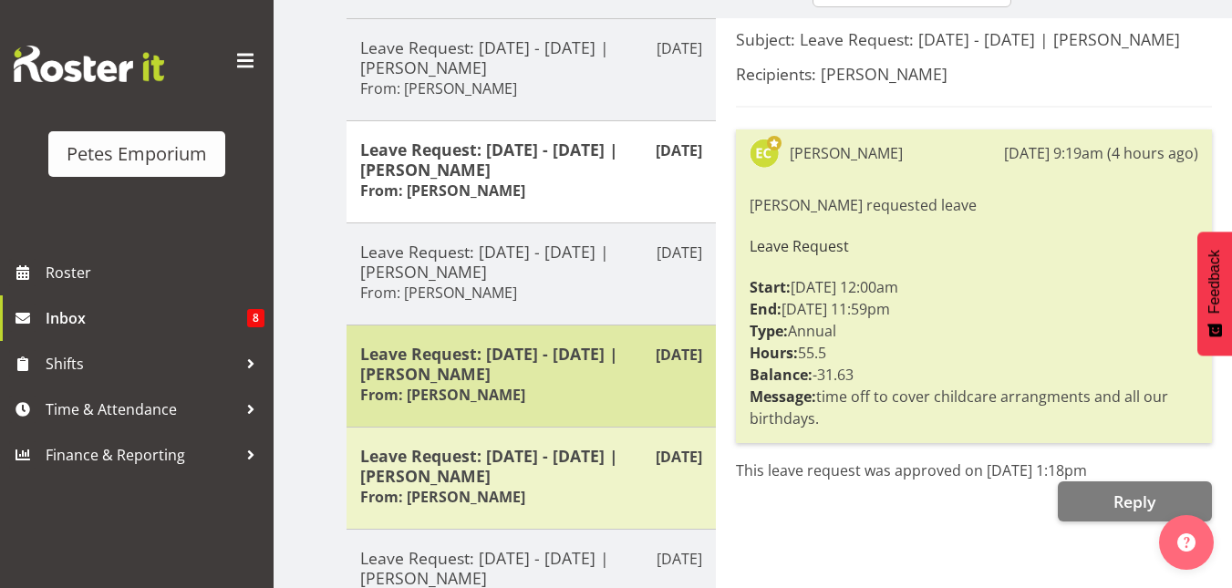
click at [543, 391] on div "Leave Request: [DATE] - [DATE] | [PERSON_NAME] From: [PERSON_NAME]" at bounding box center [531, 376] width 342 height 65
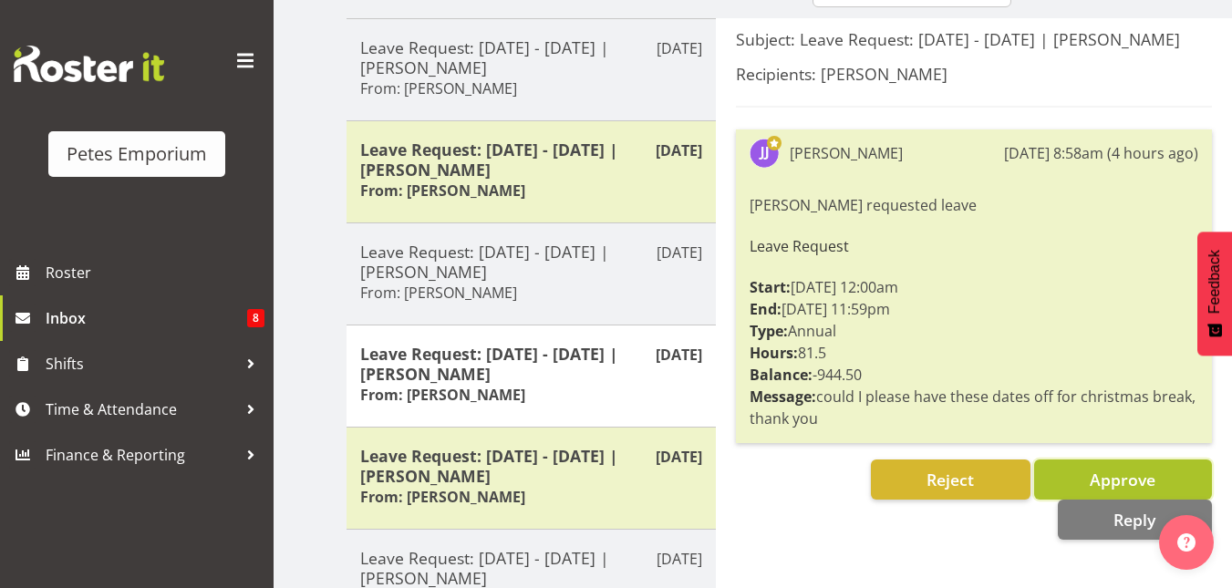
click at [1122, 469] on span "Approve" at bounding box center [1122, 480] width 66 height 22
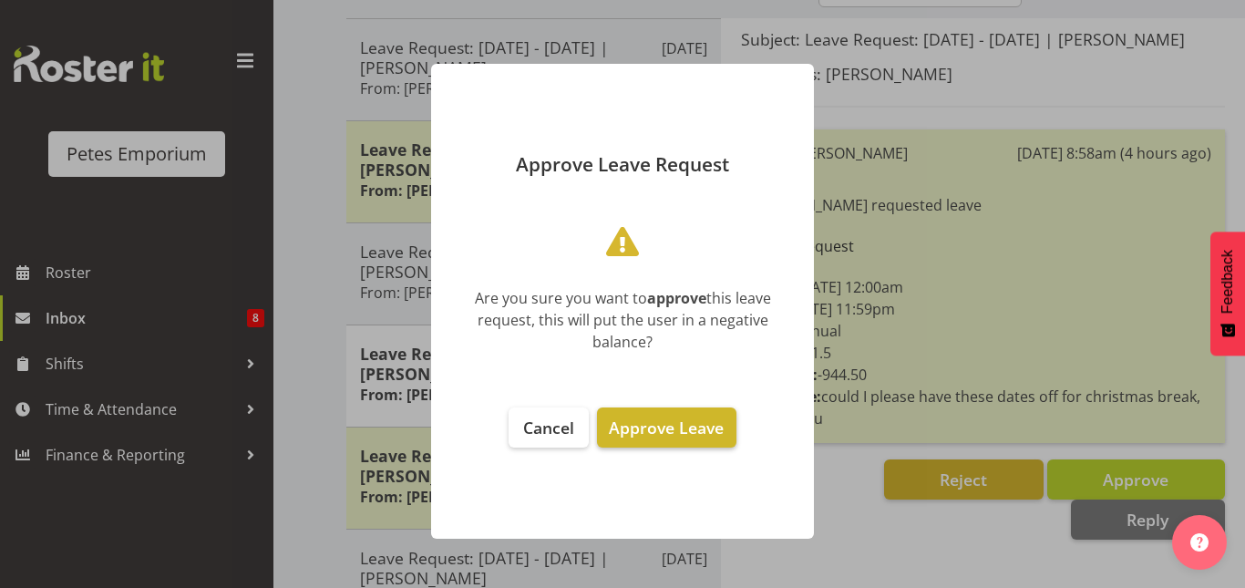
click at [693, 411] on button "Approve Leave" at bounding box center [666, 428] width 139 height 40
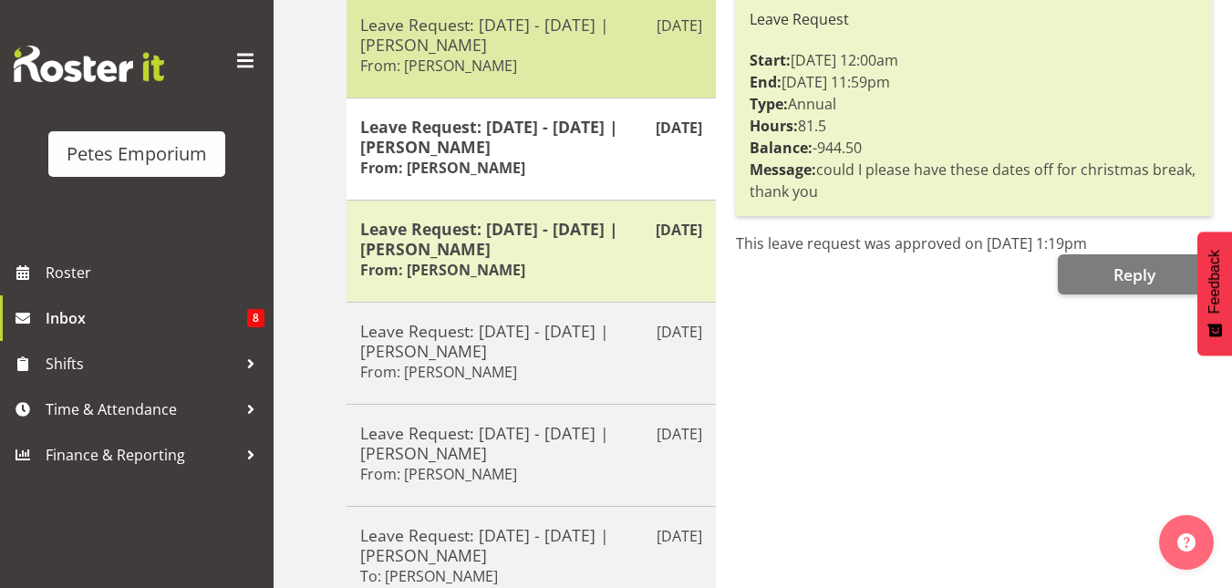
scroll to position [462, 0]
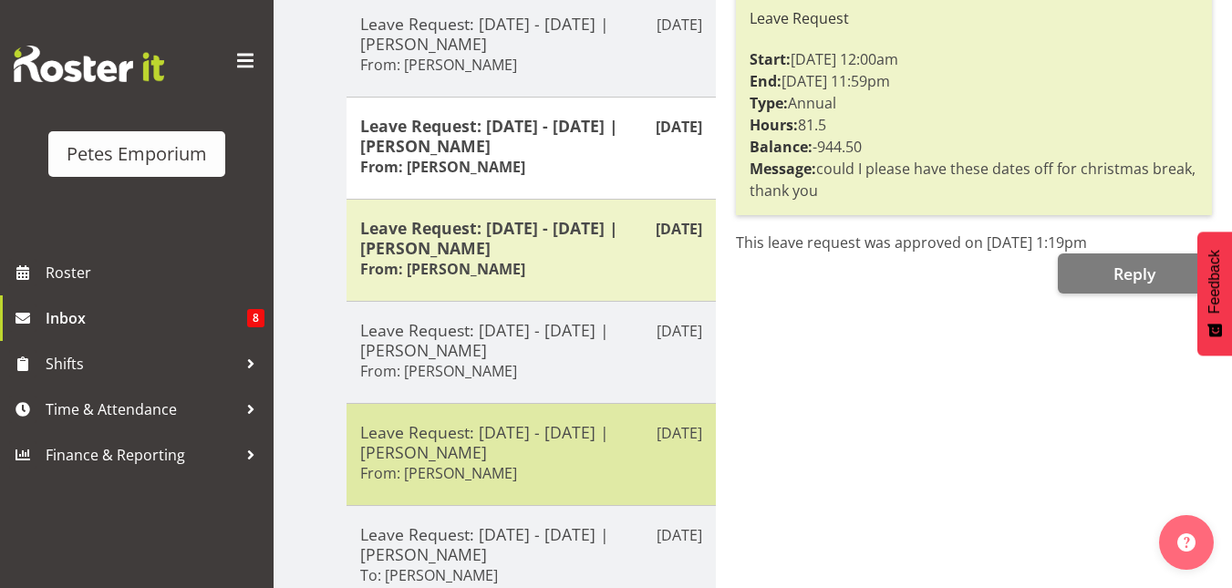
click at [524, 444] on h5 "Leave Request: [DATE] - [DATE] | [PERSON_NAME]" at bounding box center [531, 442] width 342 height 40
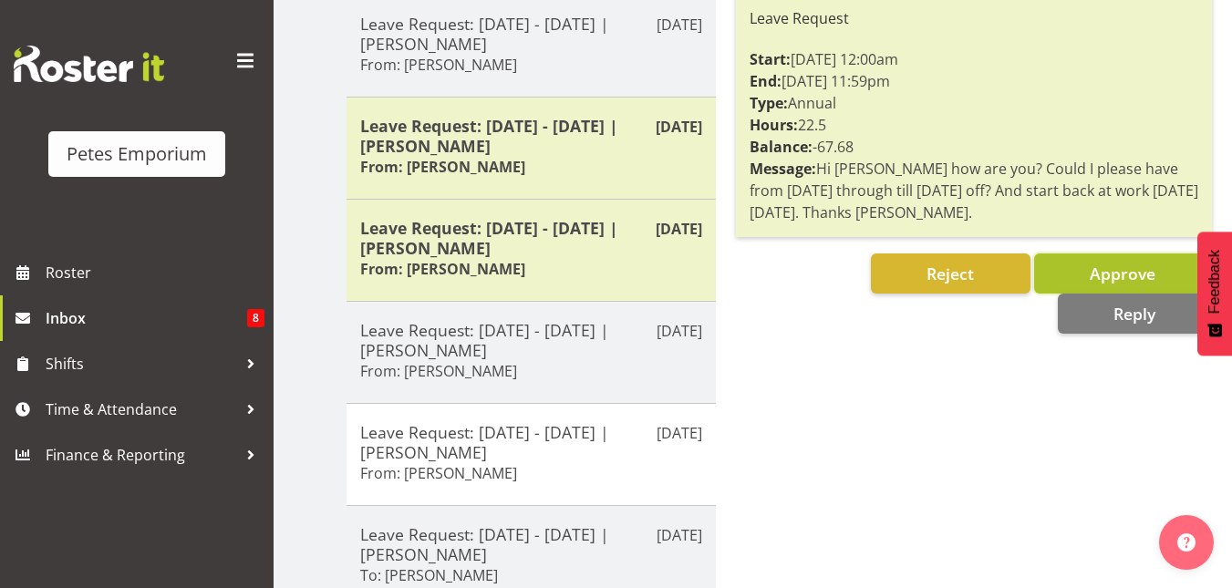
click at [1080, 292] on button "Approve" at bounding box center [1123, 273] width 178 height 40
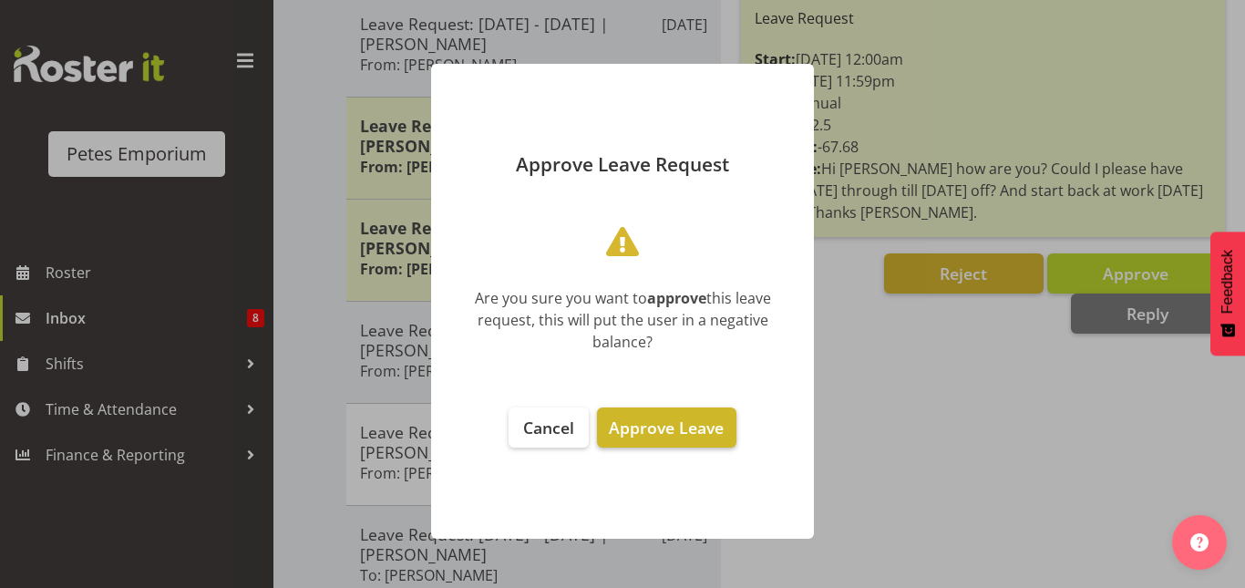
click at [689, 418] on span "Approve Leave" at bounding box center [666, 428] width 115 height 22
